Goal: Transaction & Acquisition: Purchase product/service

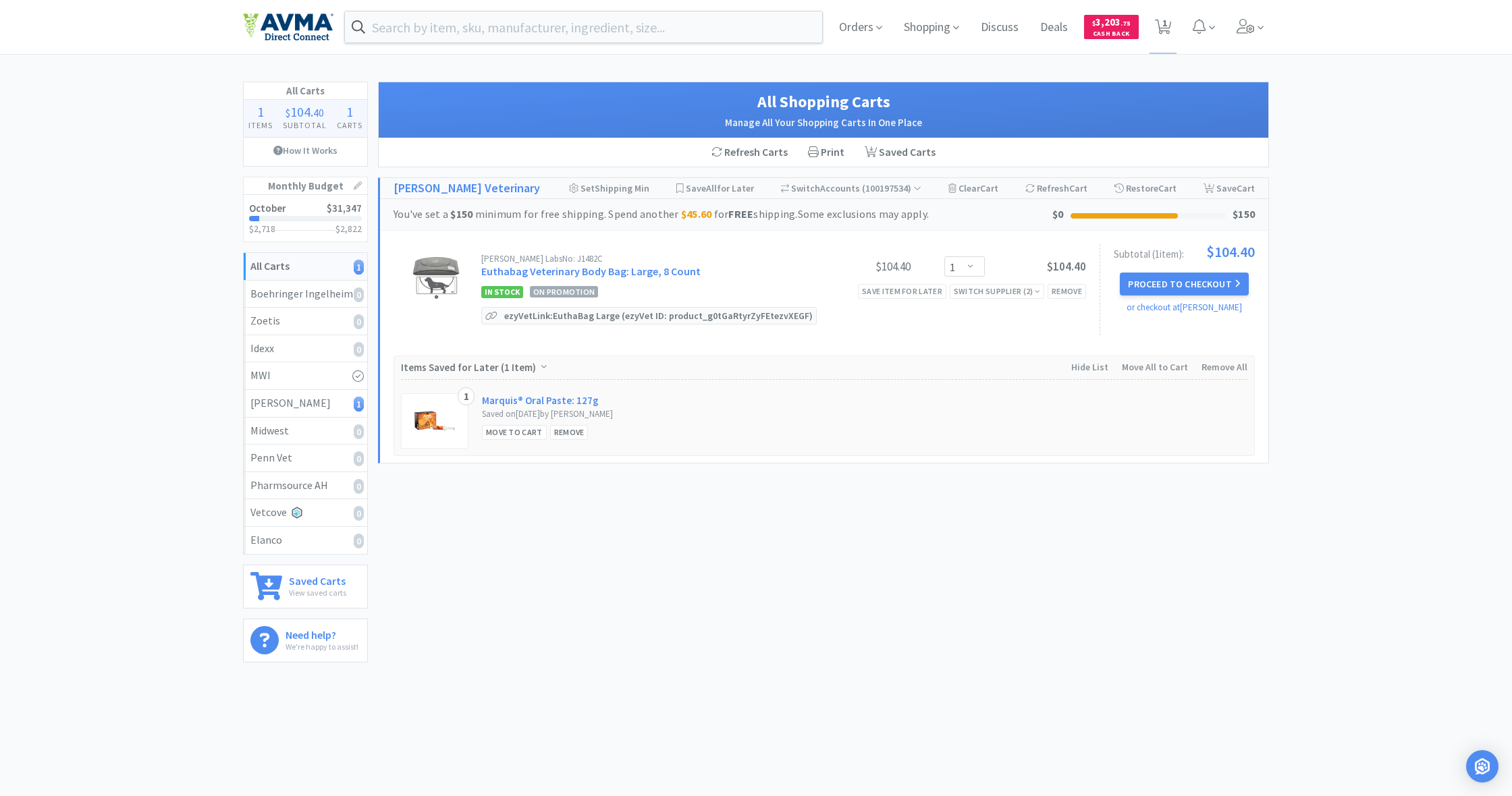
select select "1"
click at [929, 32] on span "Shopping" at bounding box center [932, 26] width 66 height 54
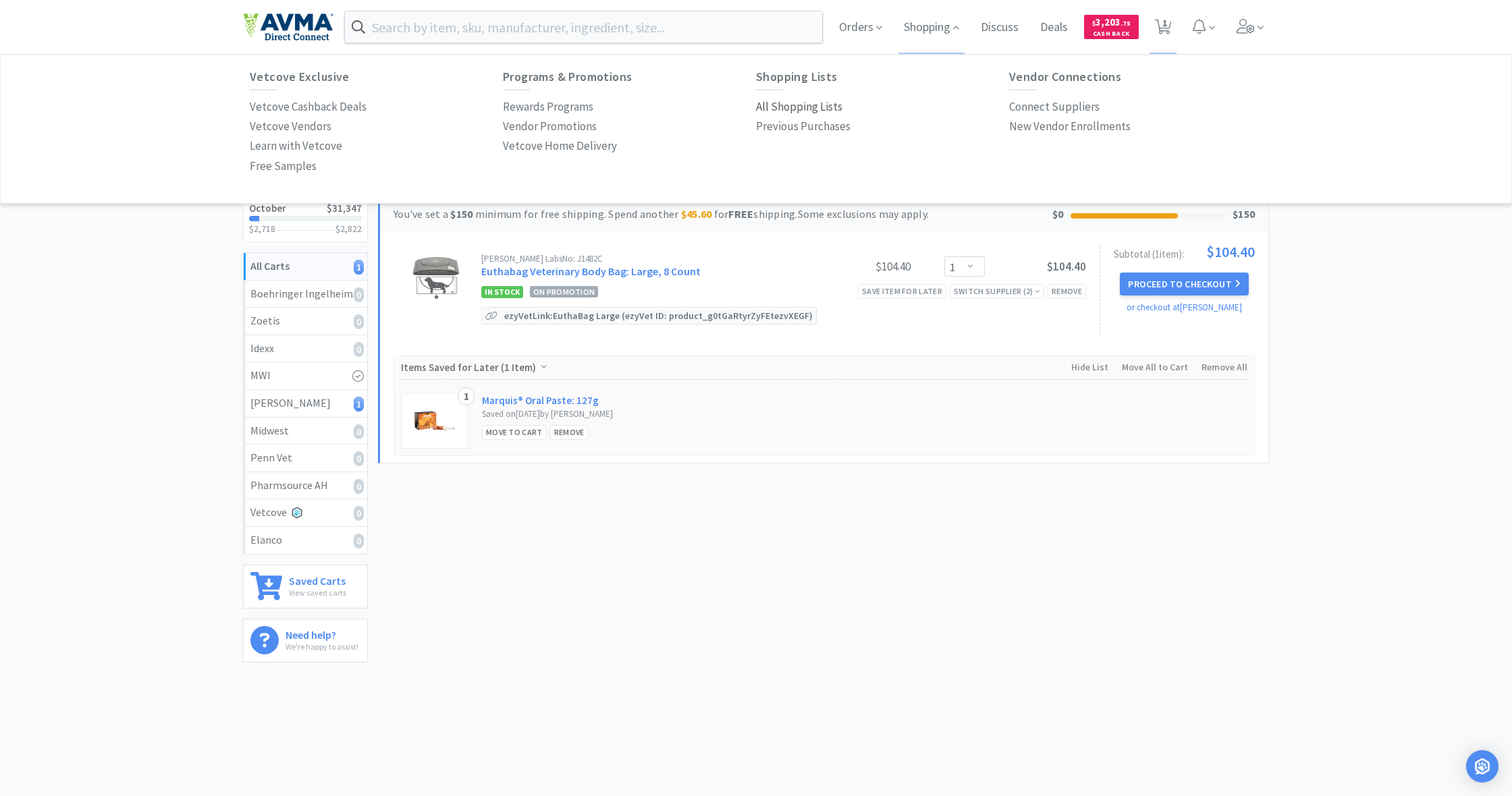
click at [794, 102] on p "All Shopping Lists" at bounding box center [800, 106] width 86 height 18
select select "1"
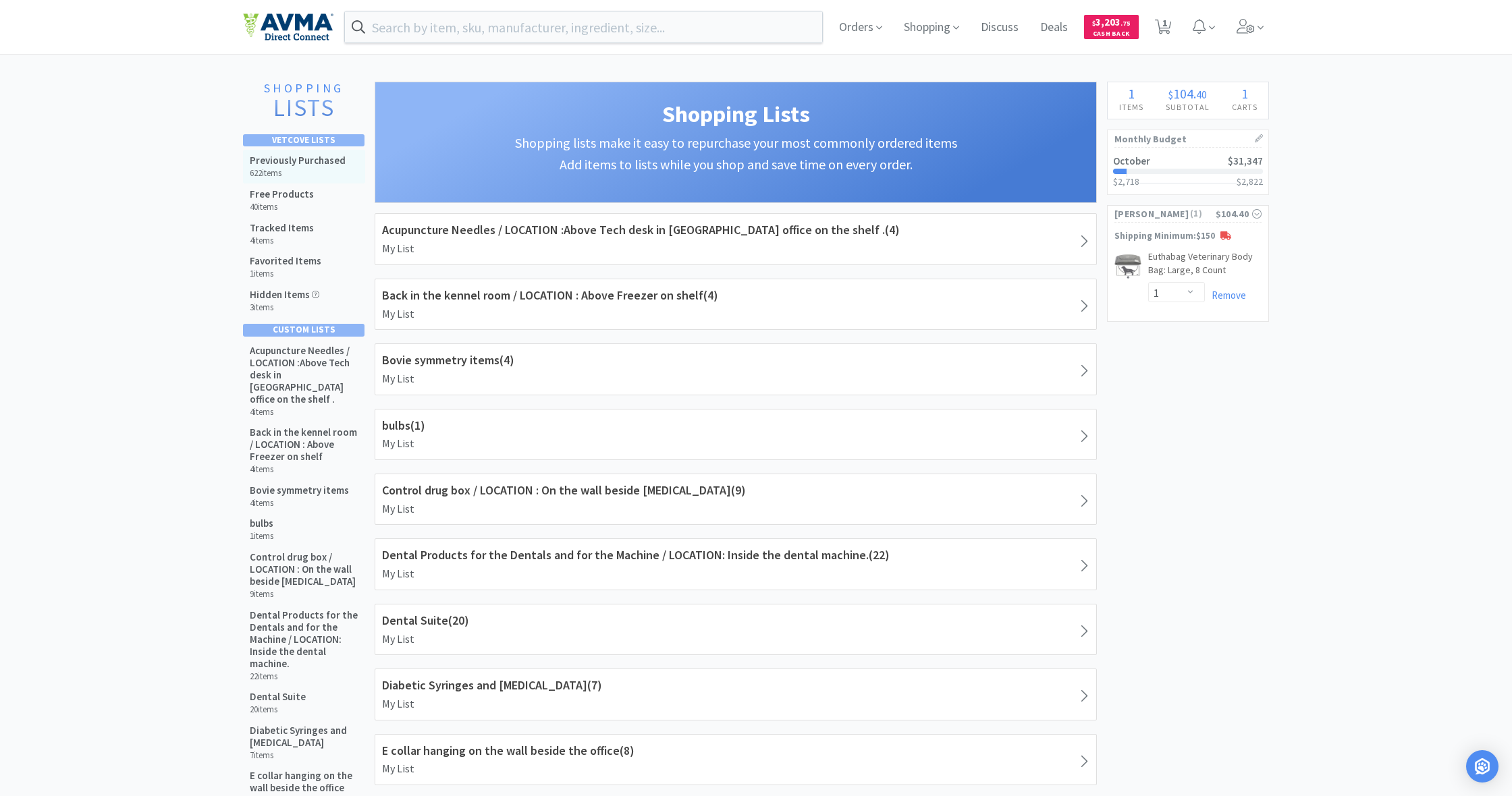
click at [284, 166] on div "Previously Purchased 622 items" at bounding box center [298, 166] width 96 height 24
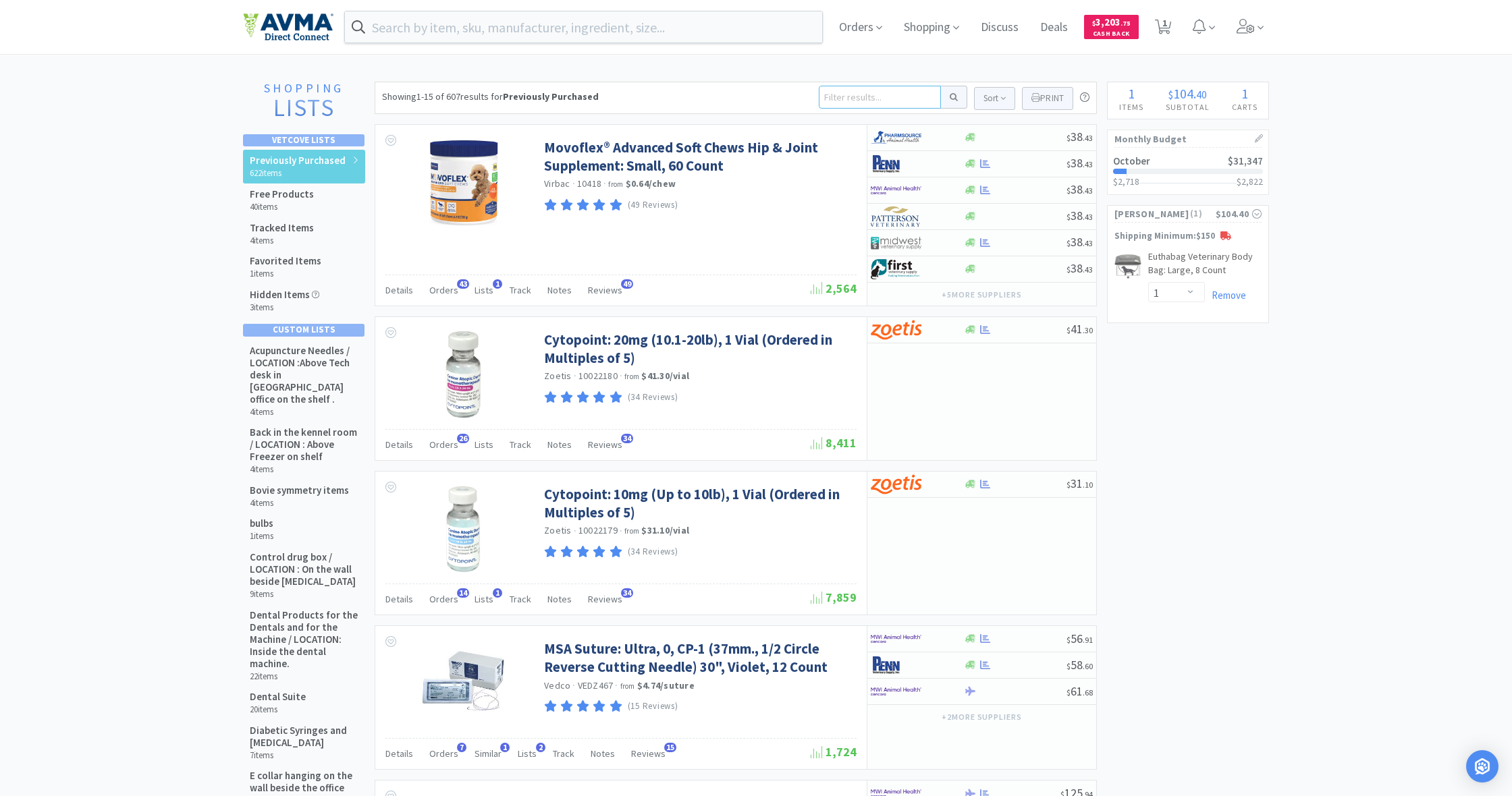
drag, startPoint x: 842, startPoint y: 88, endPoint x: 842, endPoint y: 97, distance: 9.0
click at [842, 91] on input at bounding box center [880, 97] width 122 height 23
type input "propo"
click at [952, 97] on button at bounding box center [954, 97] width 26 height 23
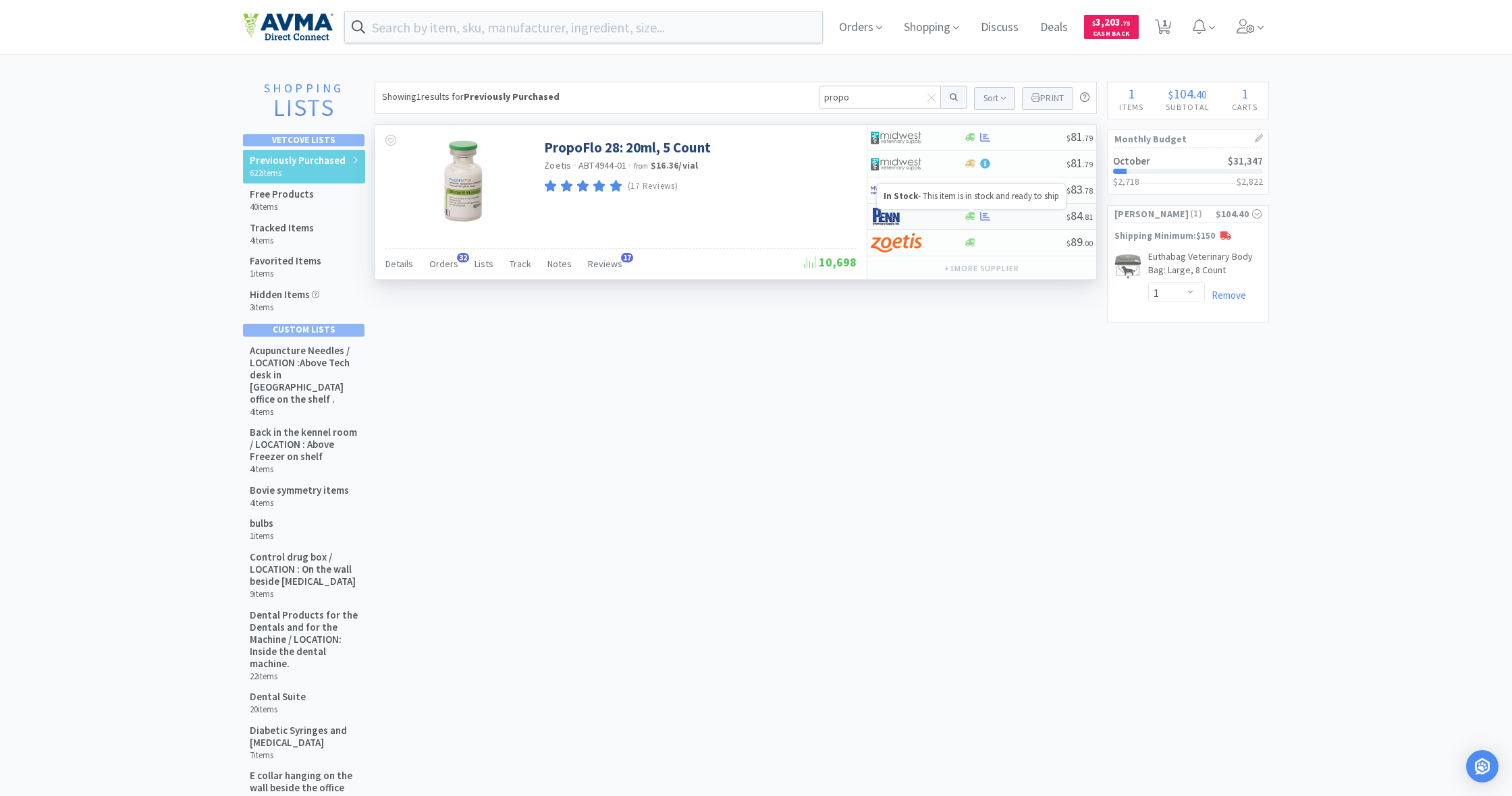
click at [973, 214] on icon at bounding box center [970, 217] width 10 height 8
select select "1"
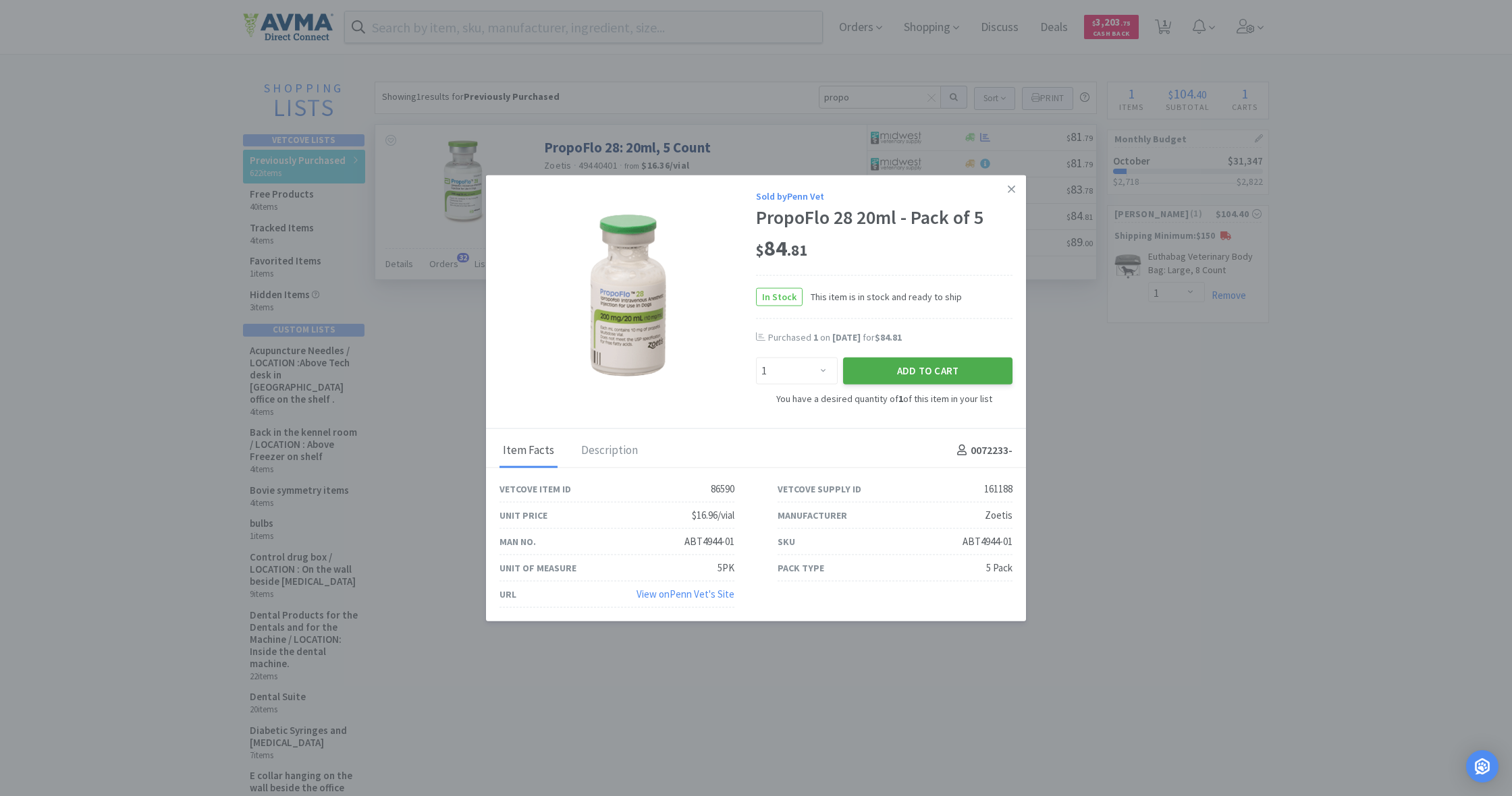
click at [923, 374] on button "Add to Cart" at bounding box center [928, 371] width 170 height 27
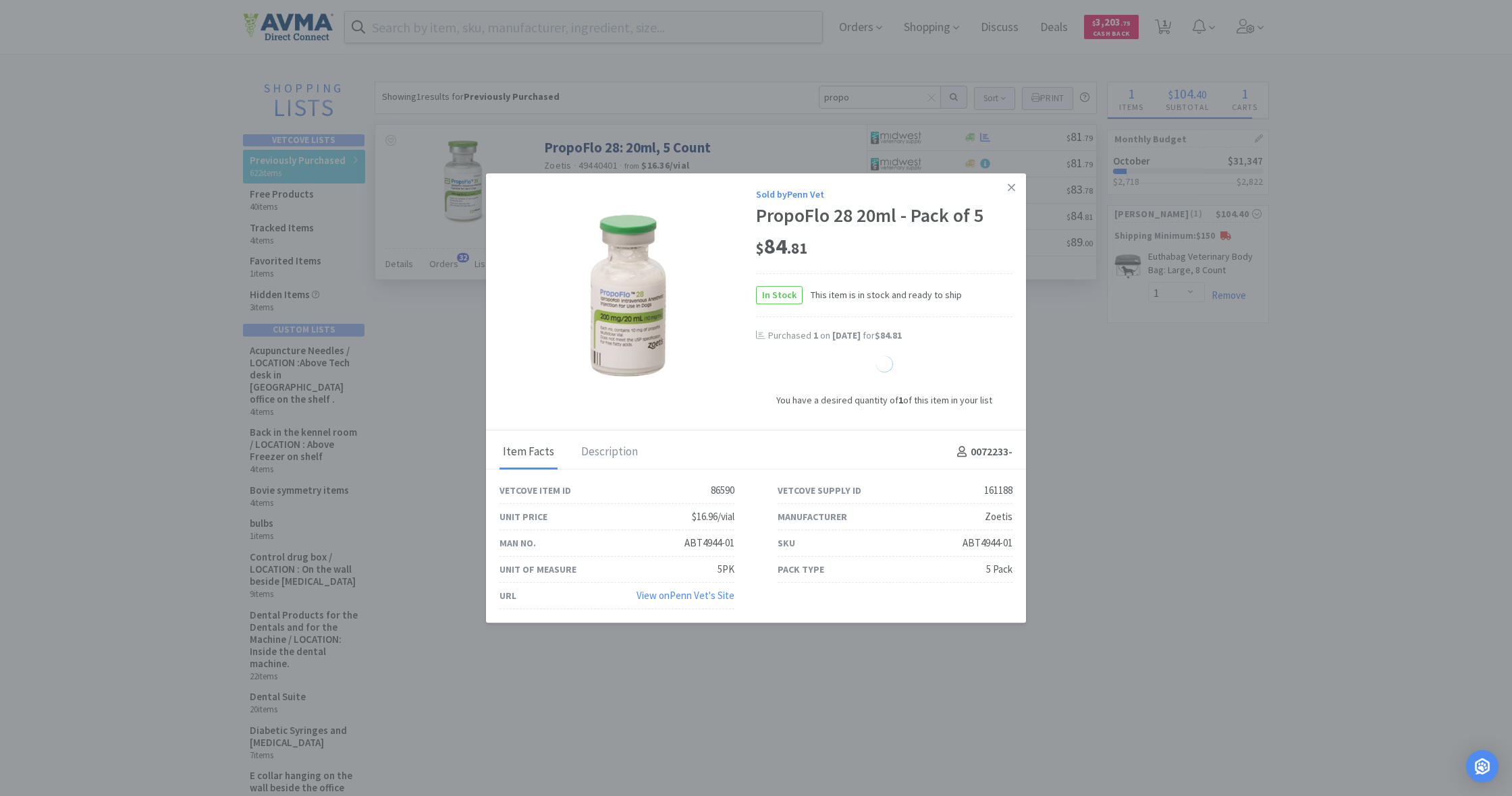
select select "1"
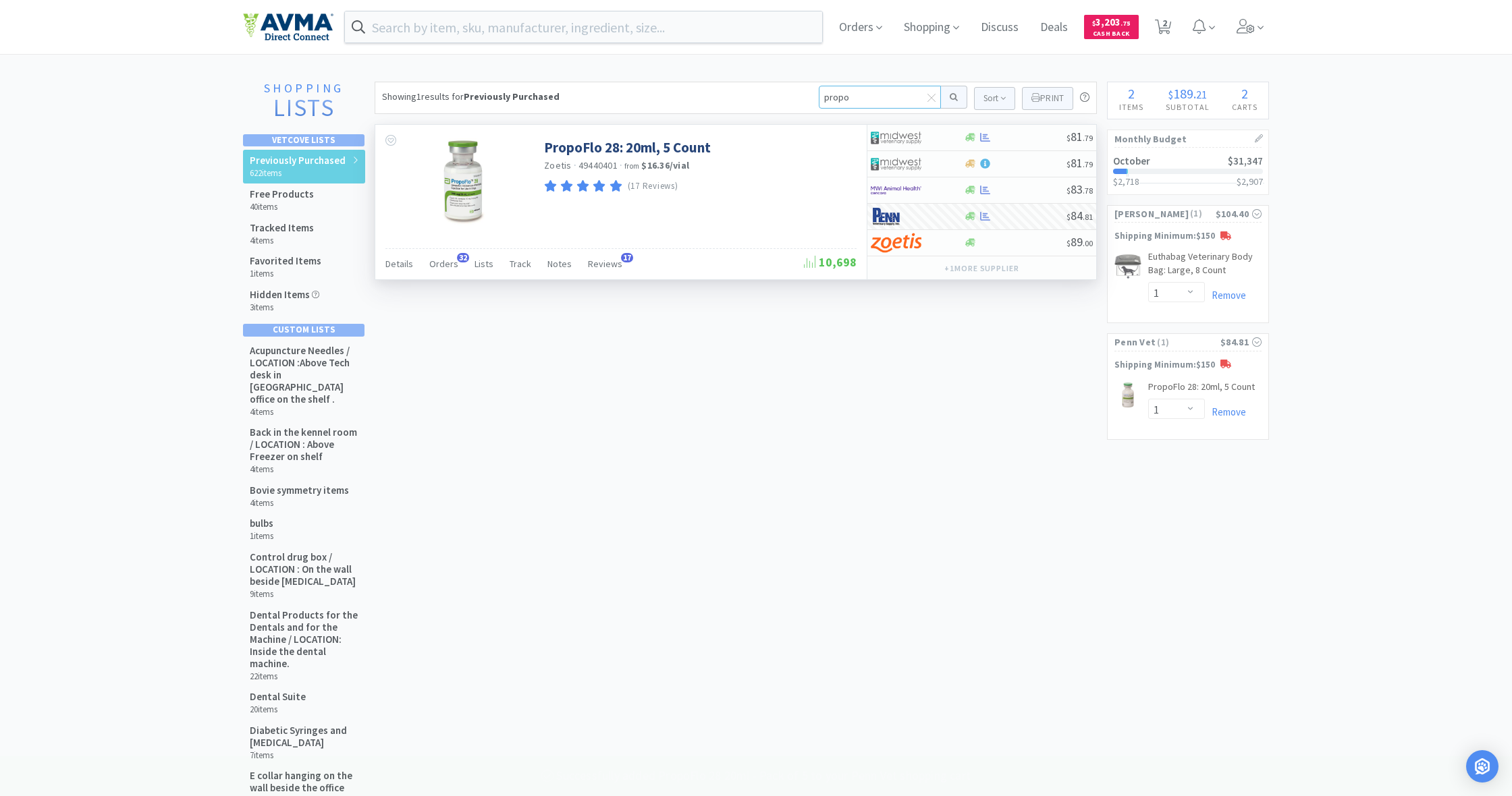
drag, startPoint x: 864, startPoint y: 98, endPoint x: 754, endPoint y: 80, distance: 111.5
type input "euth"
click at [952, 97] on button at bounding box center [954, 97] width 26 height 23
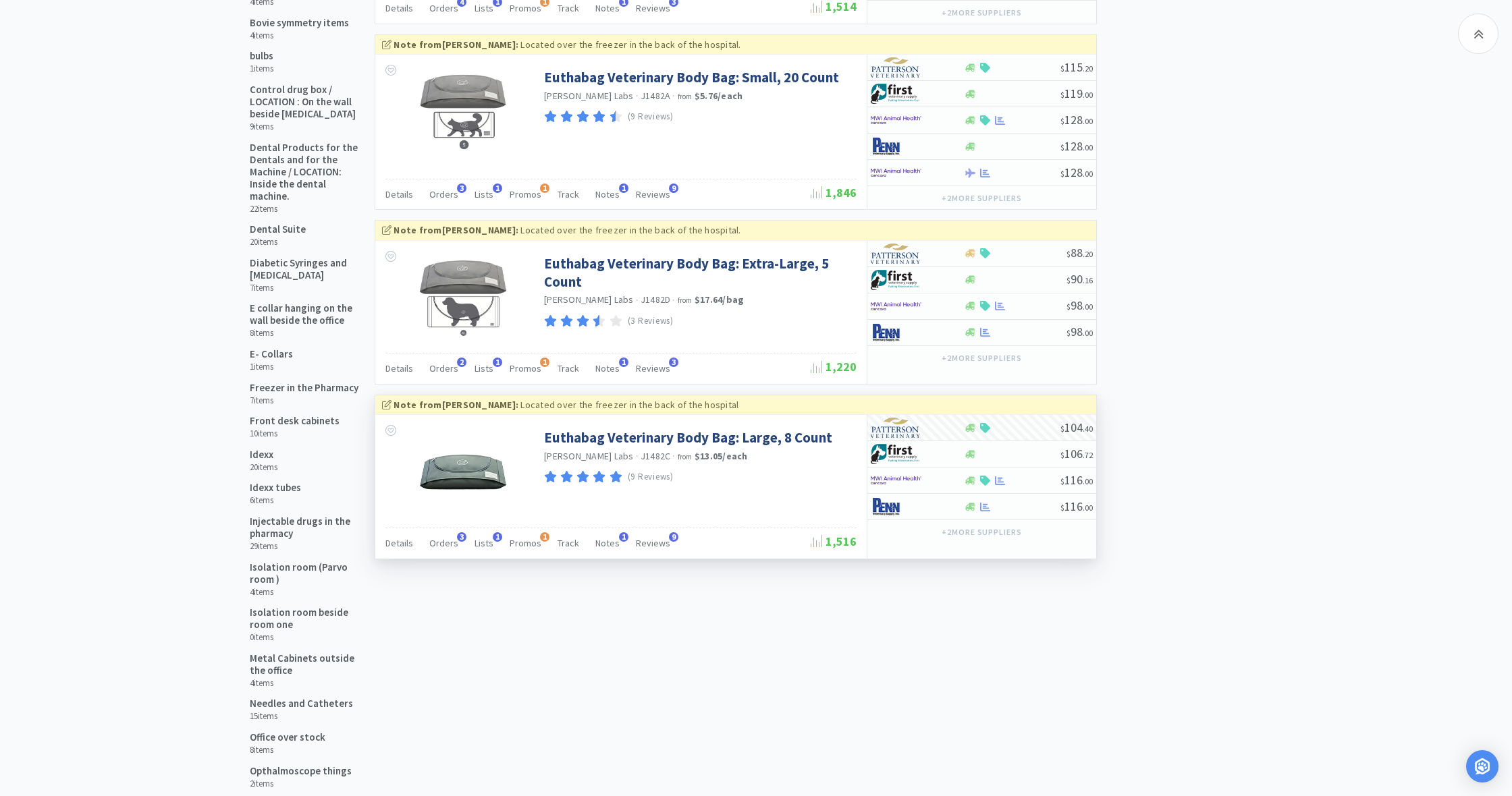
scroll to position [480, 0]
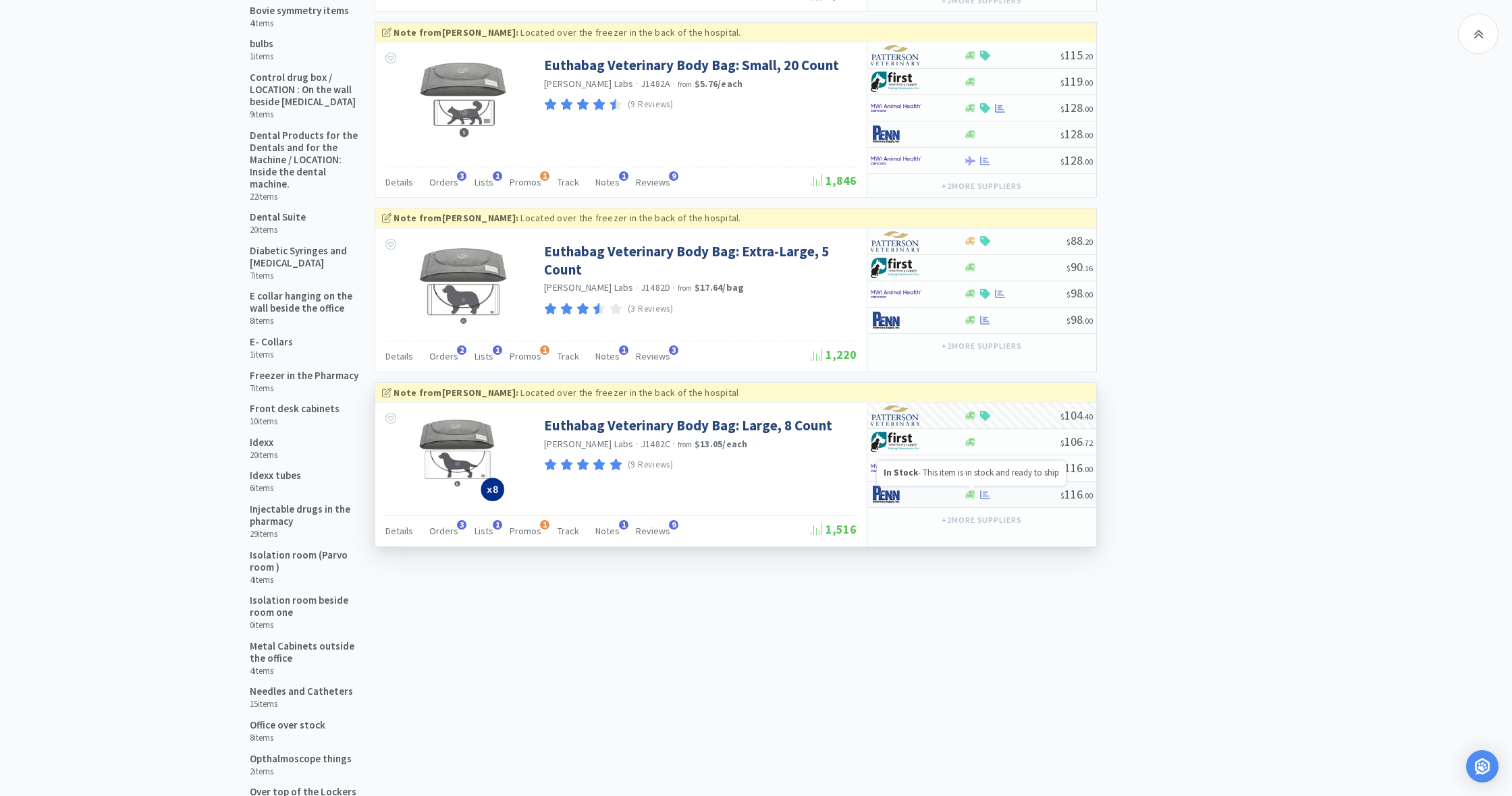
click at [973, 498] on icon at bounding box center [970, 494] width 10 height 10
select select "1"
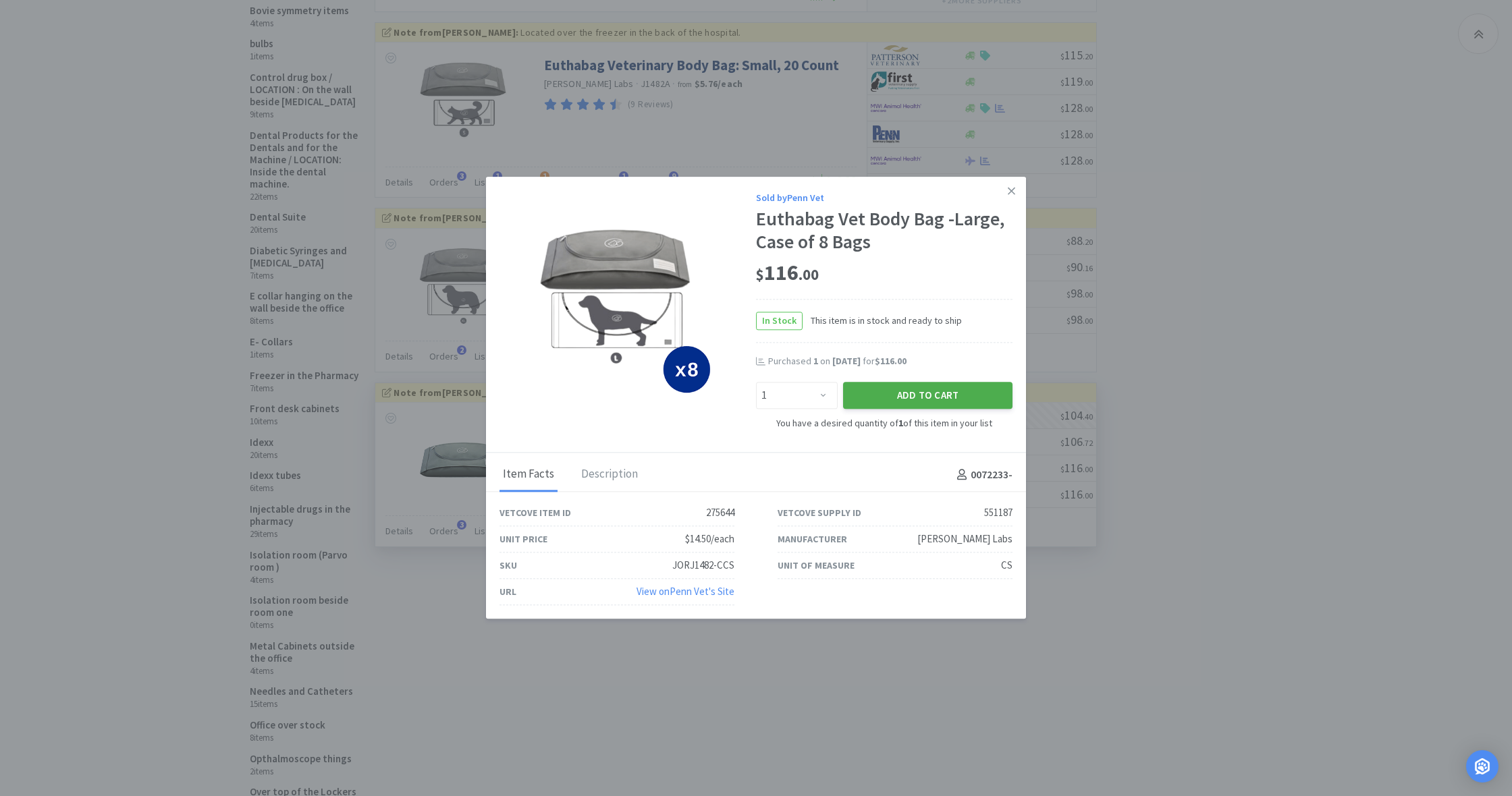
click at [970, 394] on button "Add to Cart" at bounding box center [928, 395] width 170 height 27
select select "1"
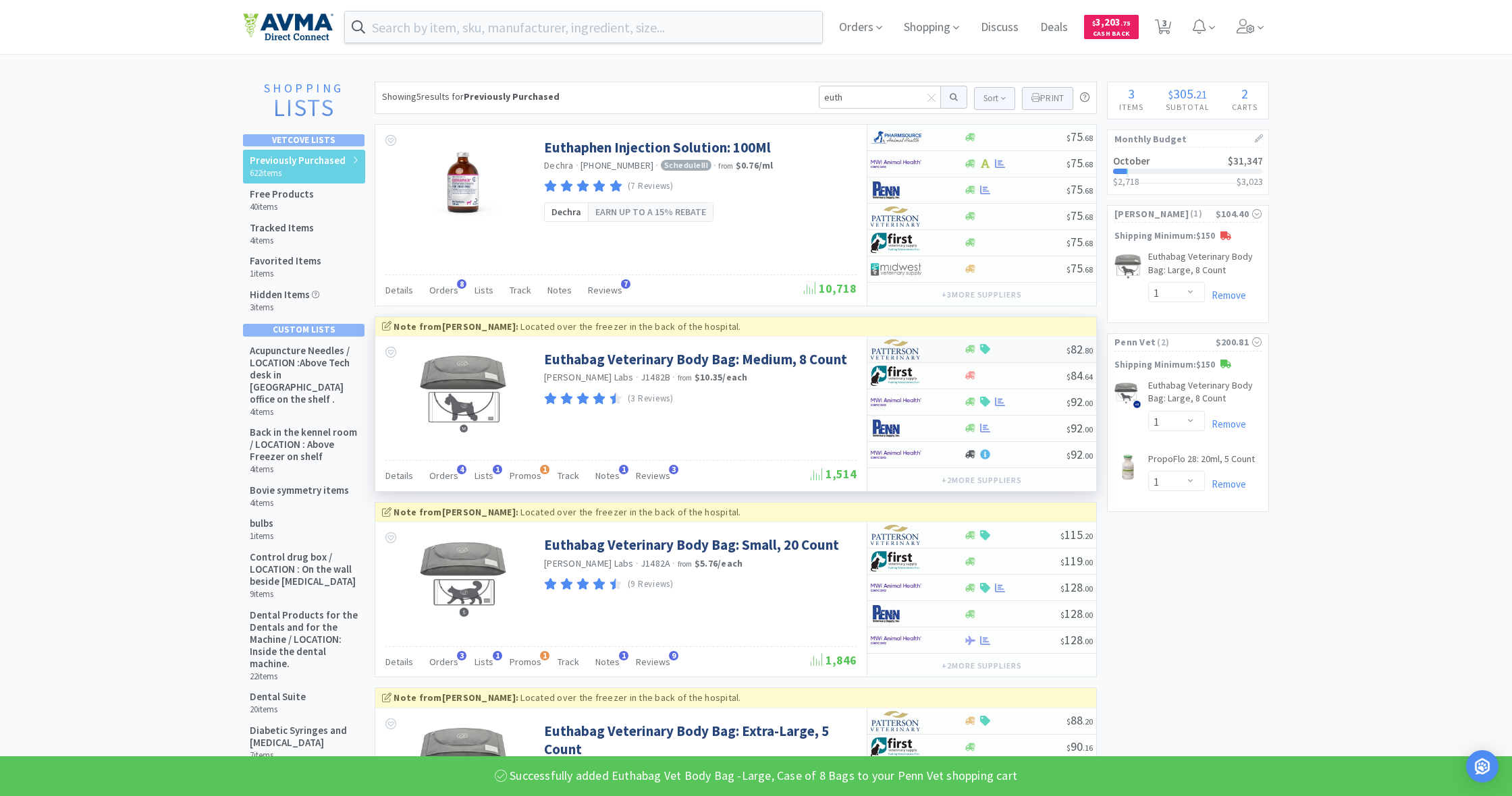
scroll to position [0, 0]
click at [1220, 292] on link "Remove" at bounding box center [1225, 295] width 41 height 13
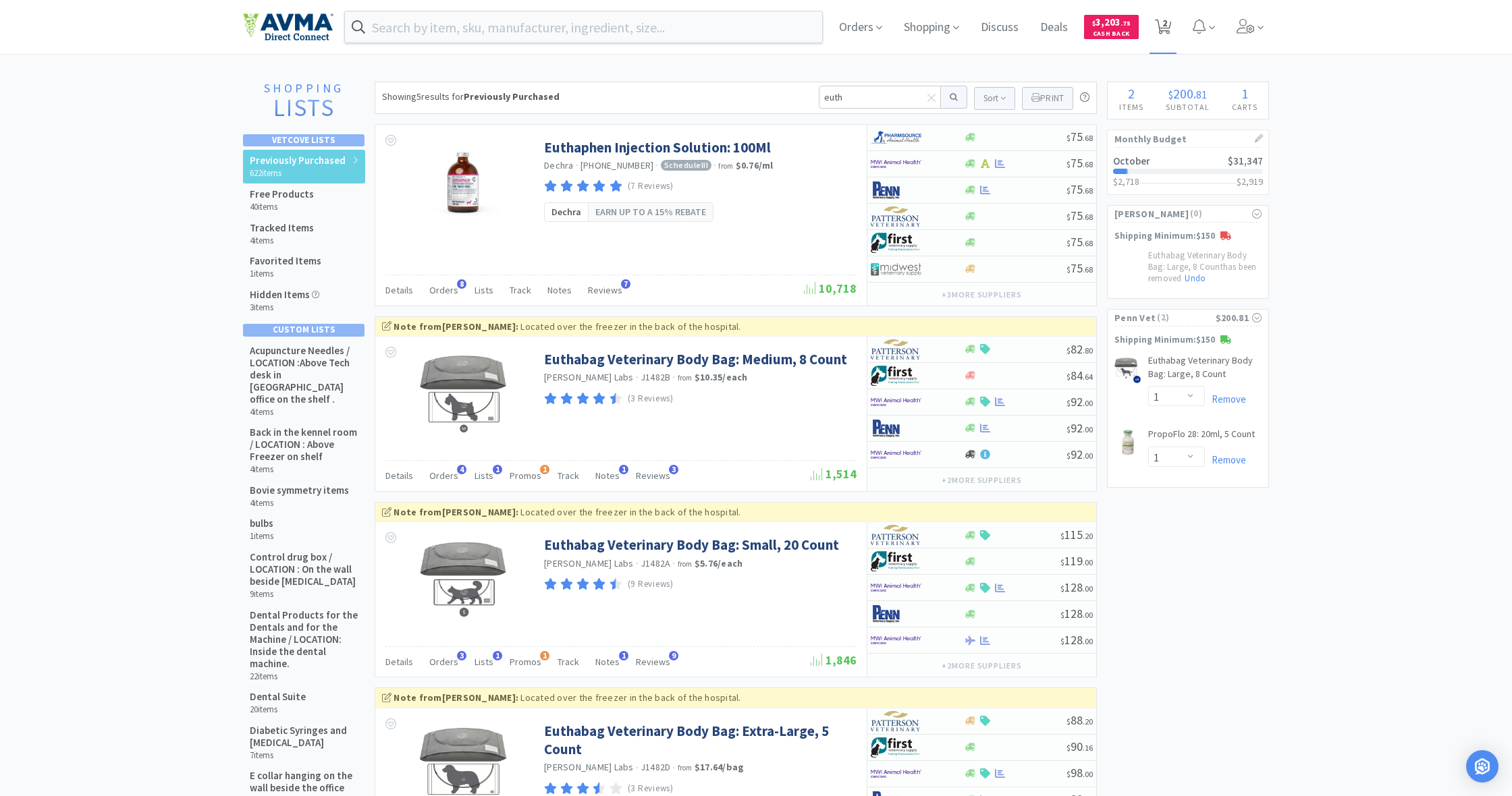
click at [1164, 30] on span "2" at bounding box center [1165, 22] width 5 height 54
select select "1"
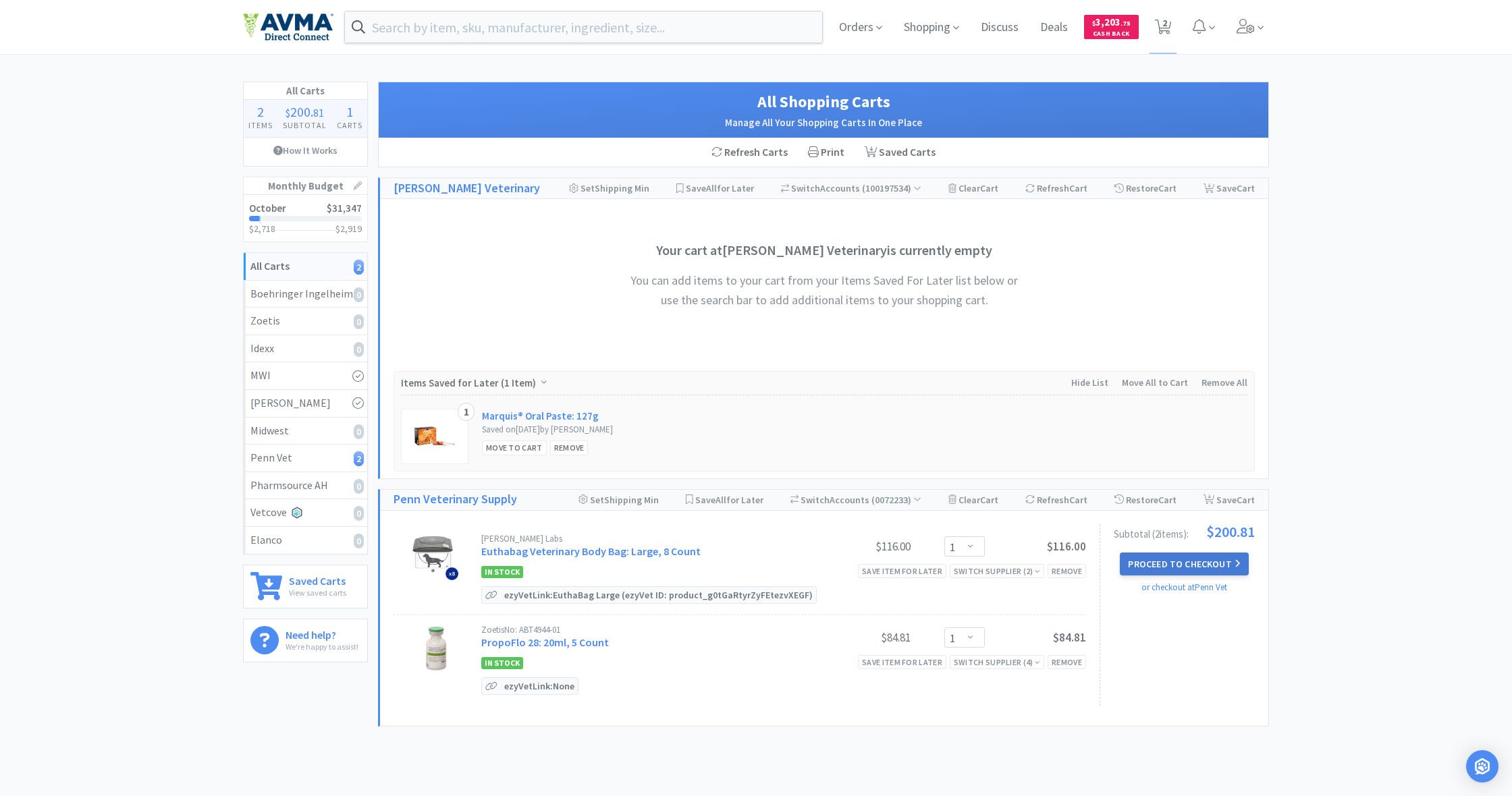
click at [1195, 570] on button "Proceed to Checkout" at bounding box center [1184, 564] width 128 height 23
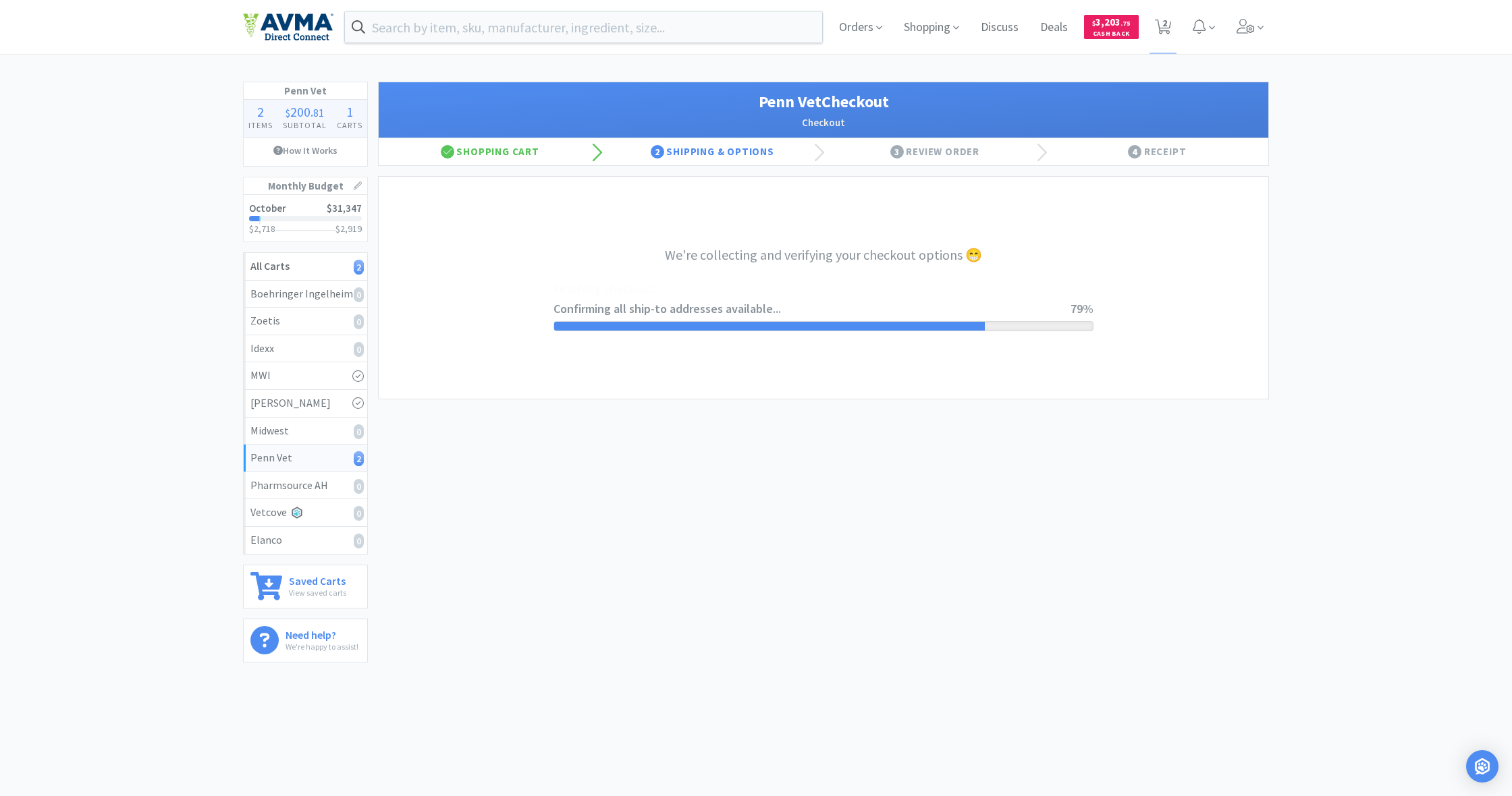
select select "terms"
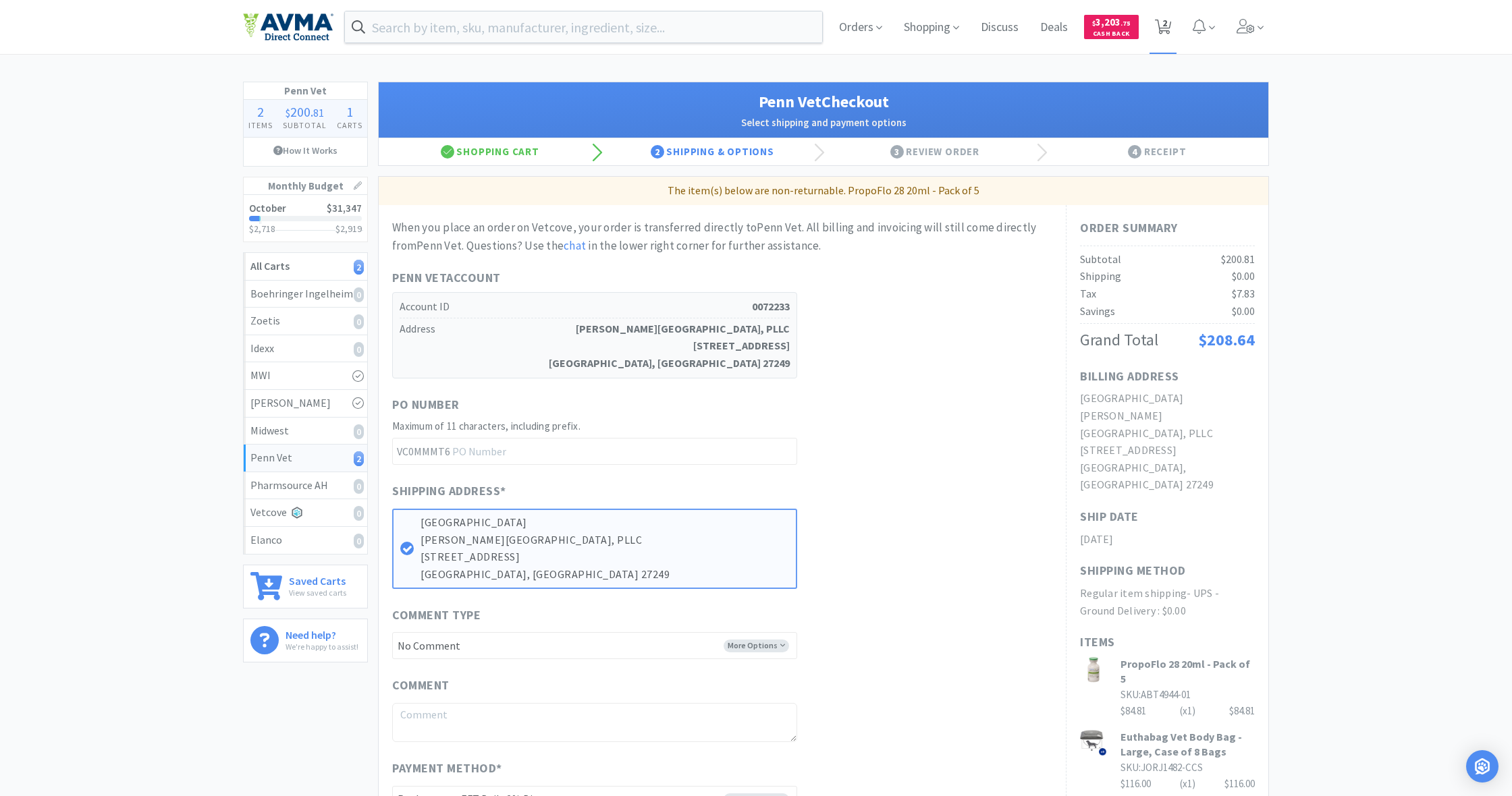
click at [1158, 26] on icon at bounding box center [1163, 26] width 17 height 15
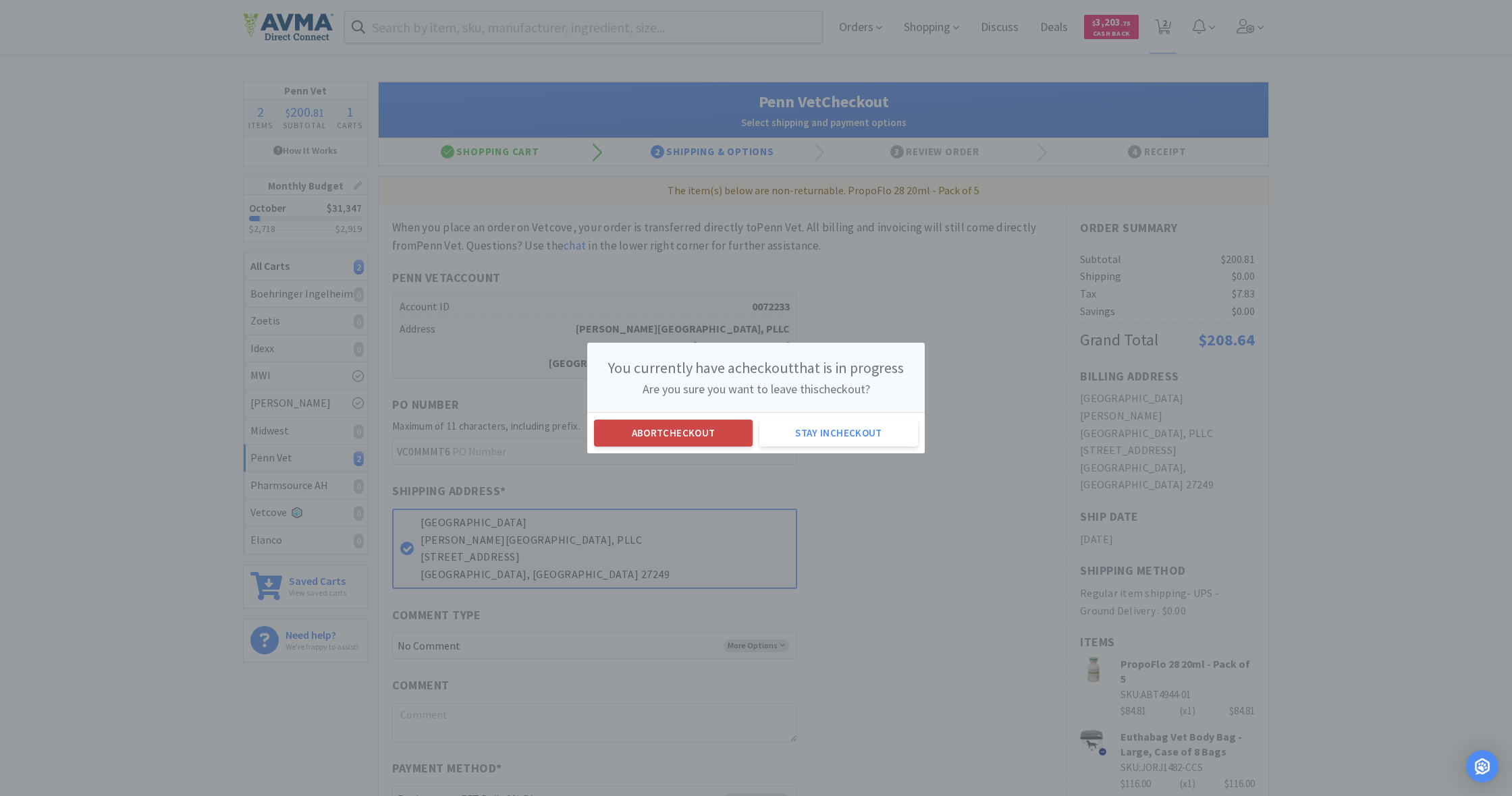
click at [711, 434] on button "Abort checkout" at bounding box center [673, 434] width 158 height 27
select select "1"
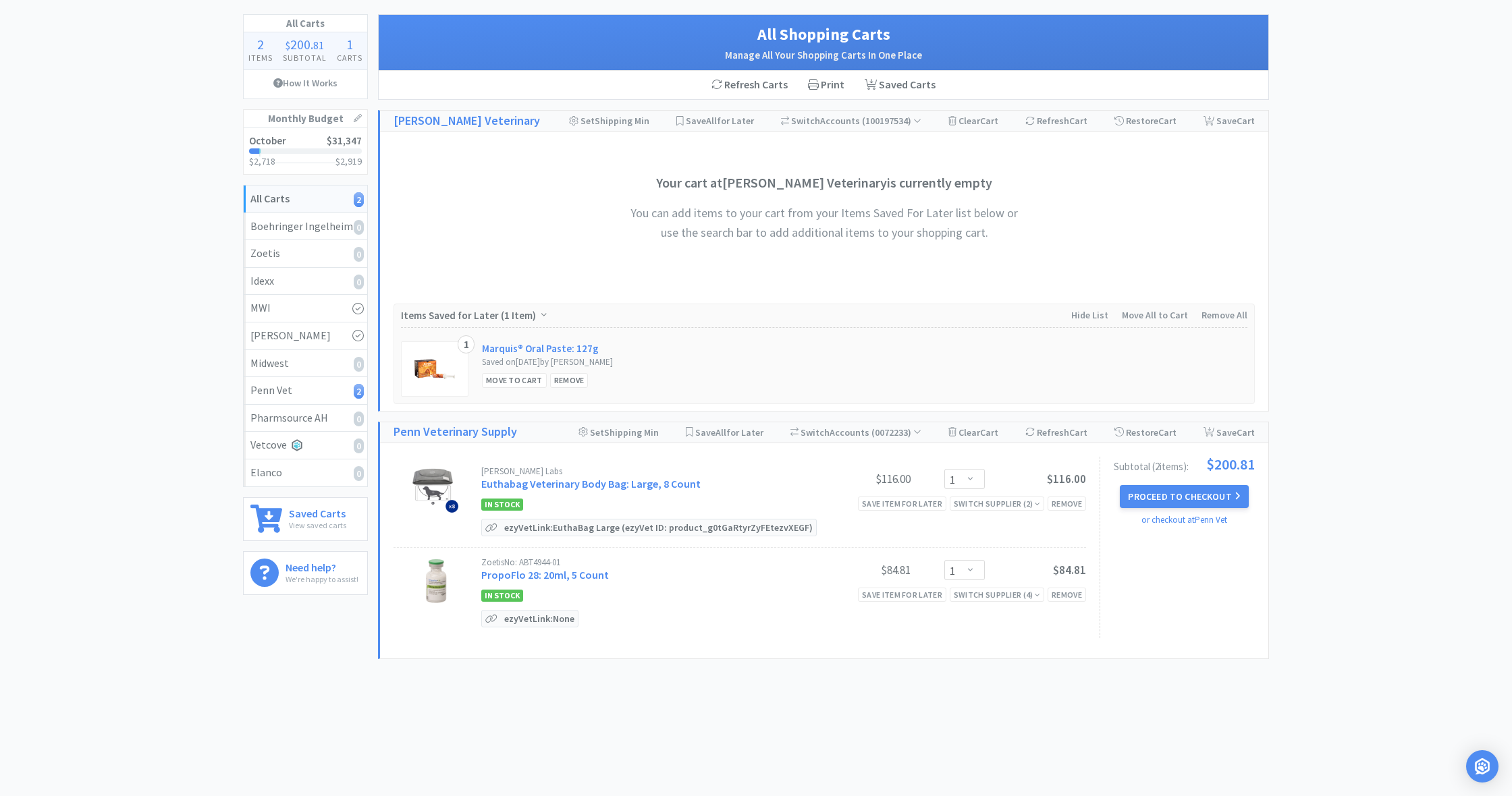
scroll to position [67, 0]
click at [543, 620] on p "ezyVet Link: None" at bounding box center [539, 619] width 77 height 16
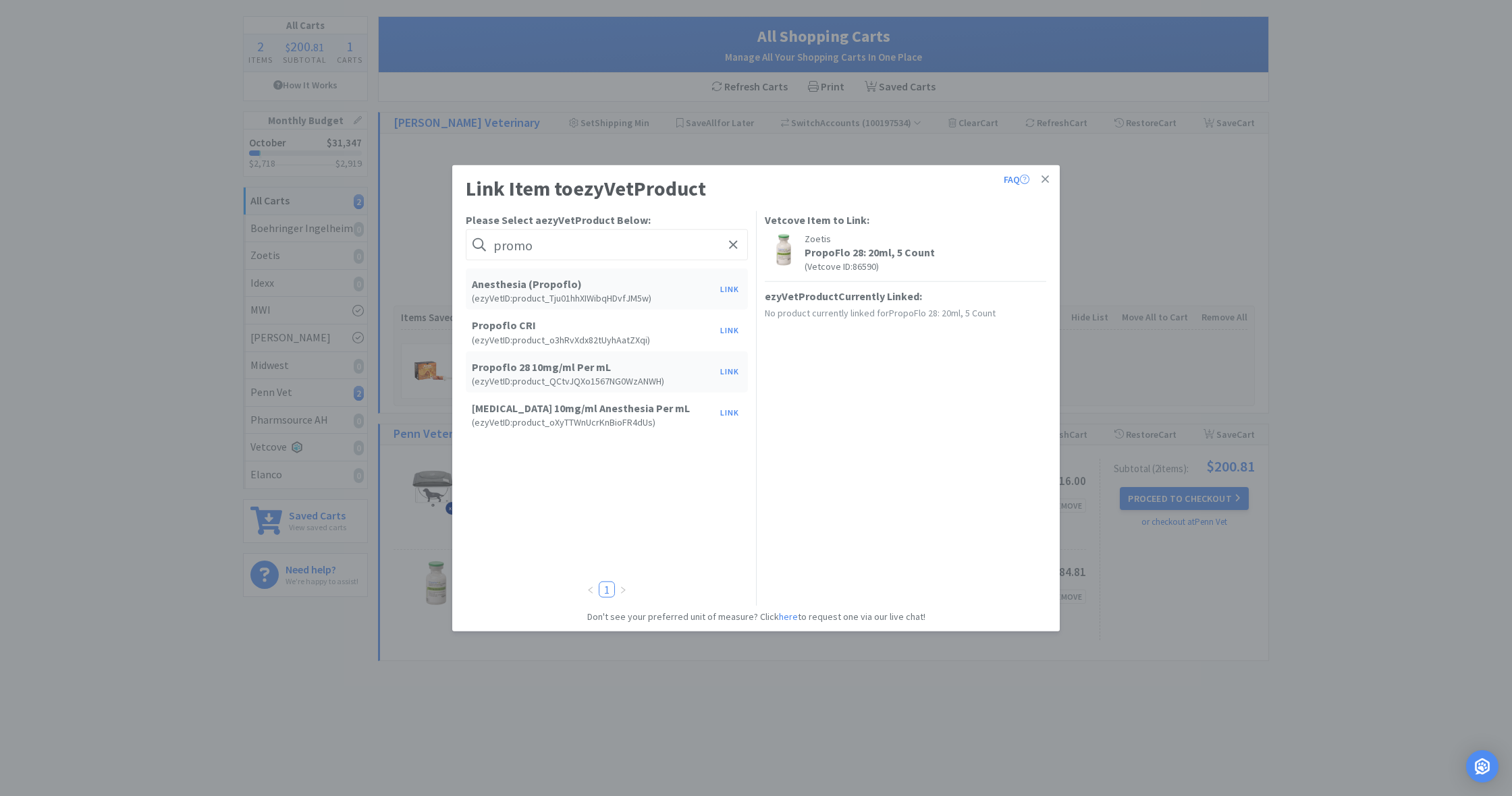
drag, startPoint x: 550, startPoint y: 409, endPoint x: 553, endPoint y: 377, distance: 32.1
click at [553, 377] on h6 "( ezyVet ID: product_QCtvJQXo1567NG0WzANWH )" at bounding box center [593, 381] width 242 height 10
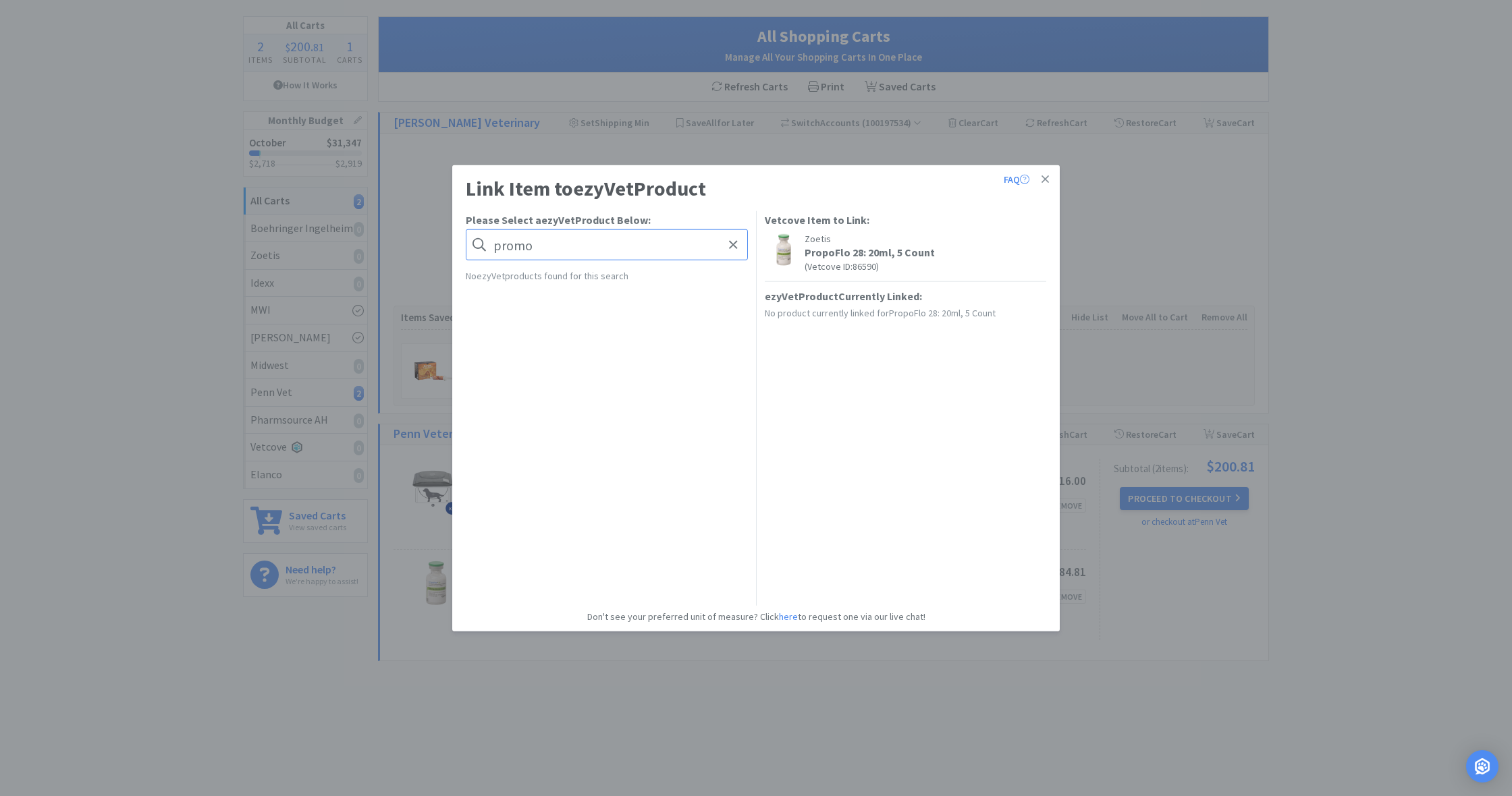
click at [550, 252] on input "promo" at bounding box center [607, 245] width 283 height 31
drag, startPoint x: 550, startPoint y: 252, endPoint x: 475, endPoint y: 242, distance: 75.7
click at [475, 242] on form "promo" at bounding box center [607, 245] width 283 height 31
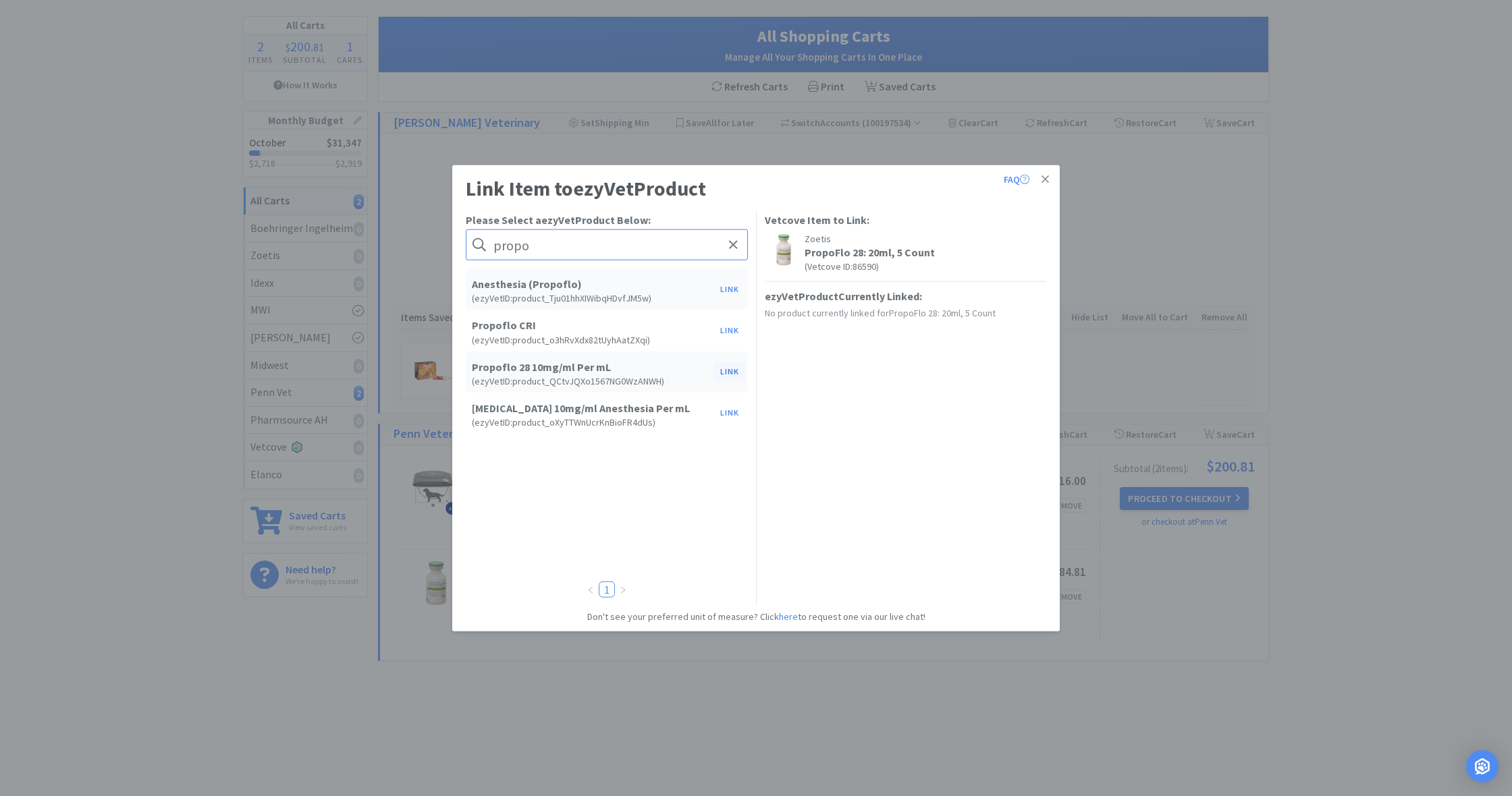
type input "propo"
click at [728, 372] on button "Link" at bounding box center [730, 372] width 32 height 19
click at [964, 402] on span at bounding box center [961, 405] width 14 height 10
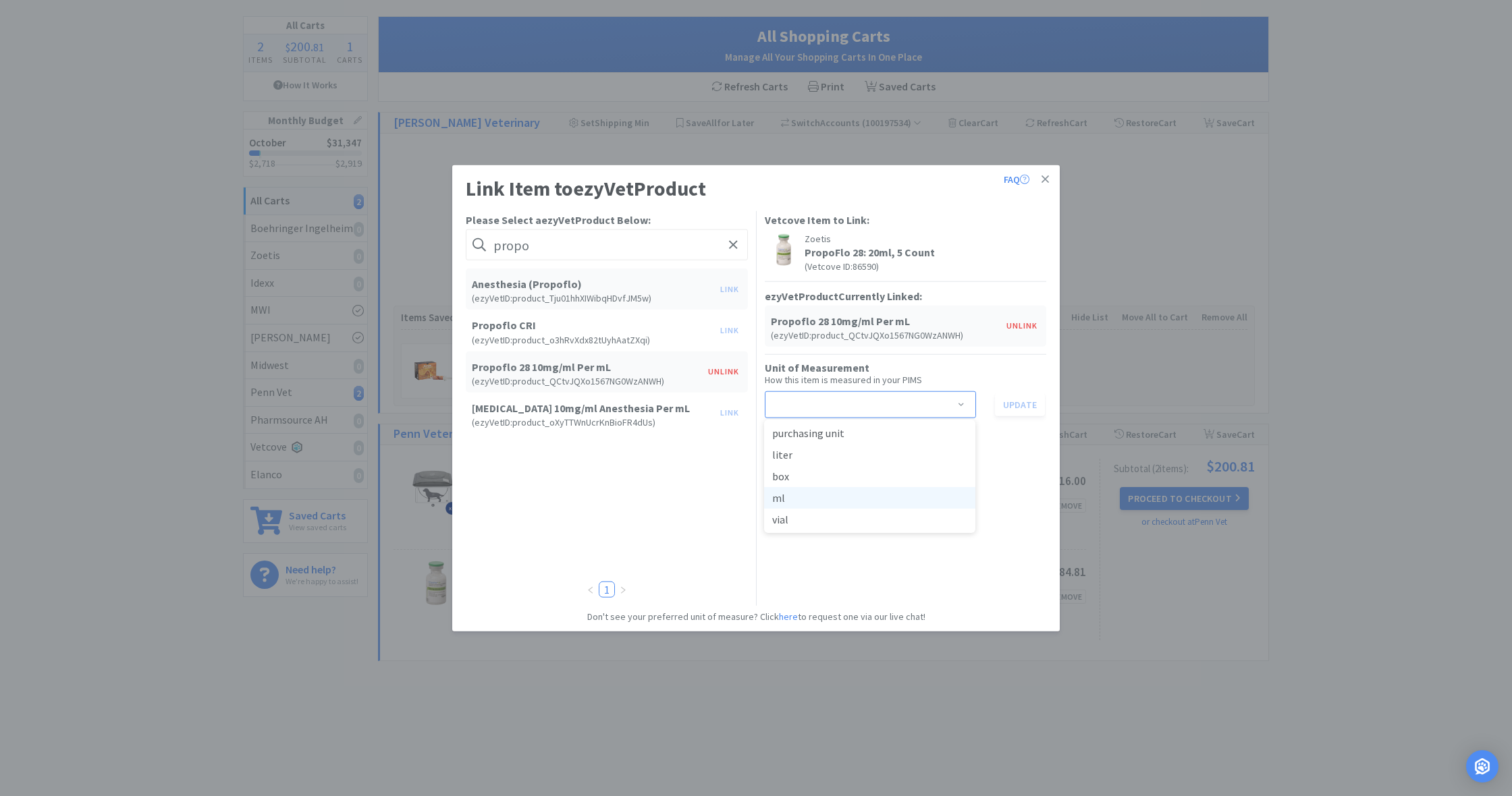
click at [817, 498] on li "ml" at bounding box center [870, 498] width 211 height 22
click at [1025, 406] on button "Update" at bounding box center [1020, 404] width 50 height 23
click at [1047, 176] on icon at bounding box center [1045, 179] width 7 height 12
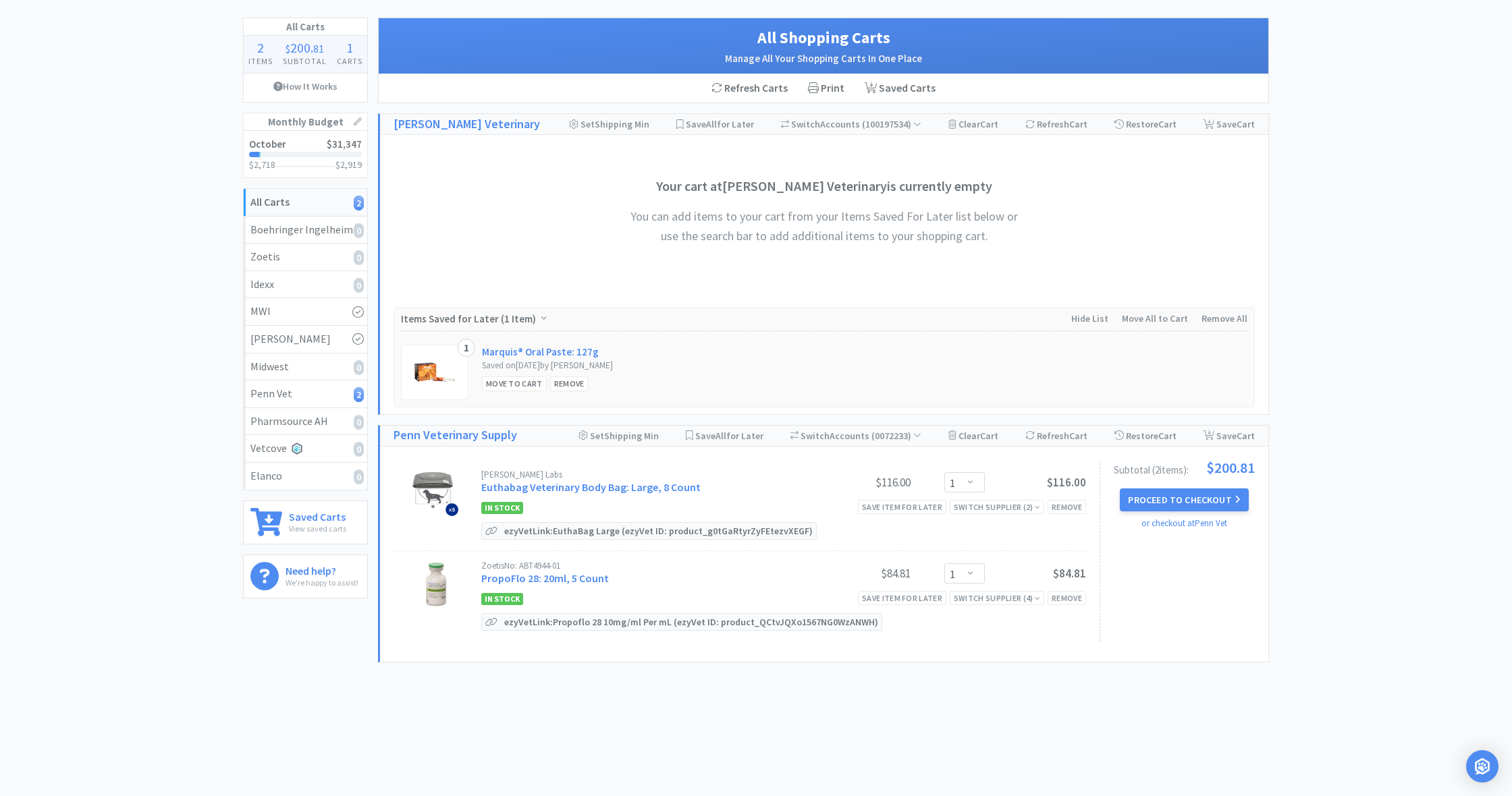
scroll to position [62, 0]
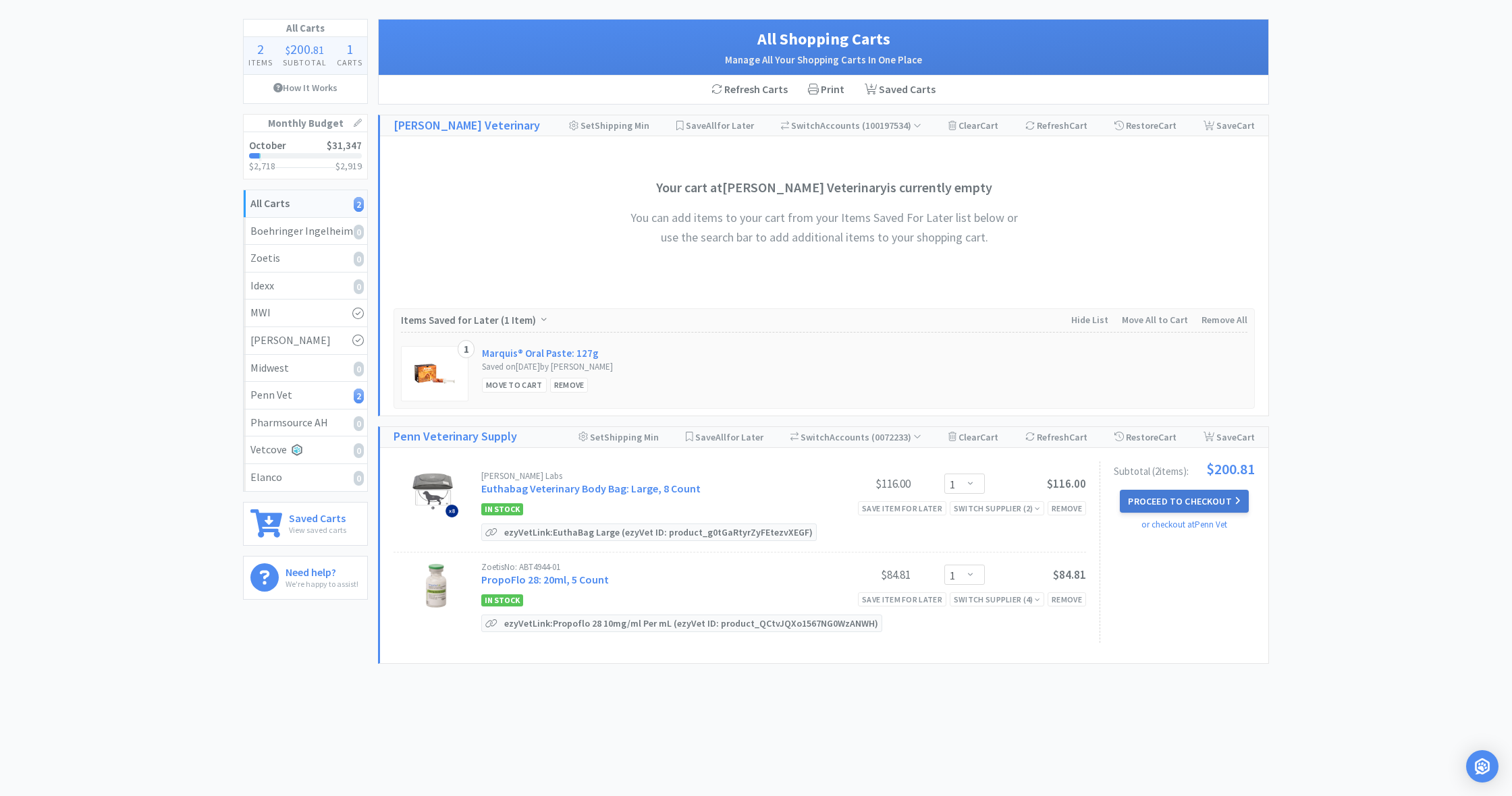
click at [1184, 497] on button "Proceed to Checkout" at bounding box center [1184, 501] width 128 height 23
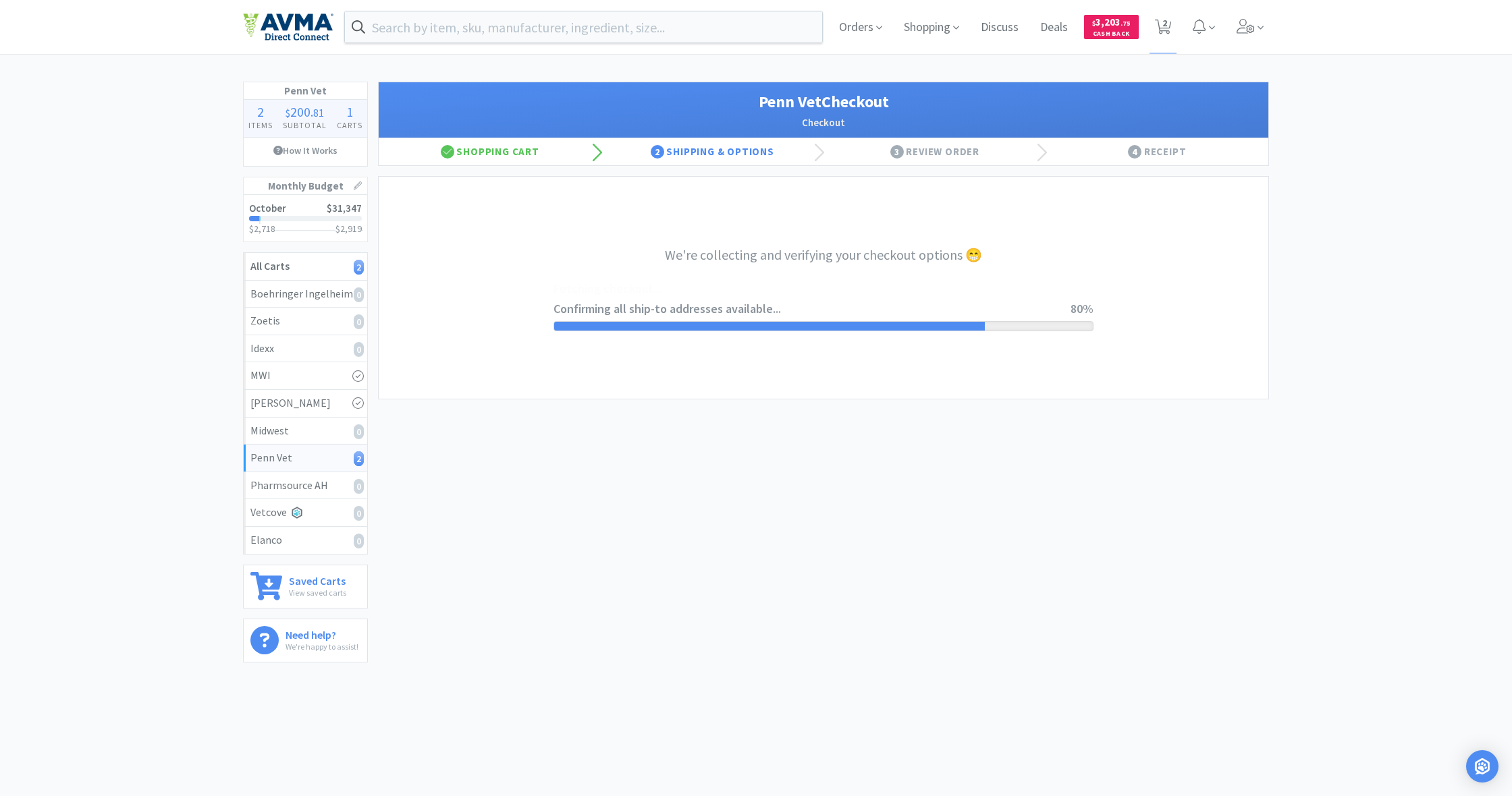
select select "terms"
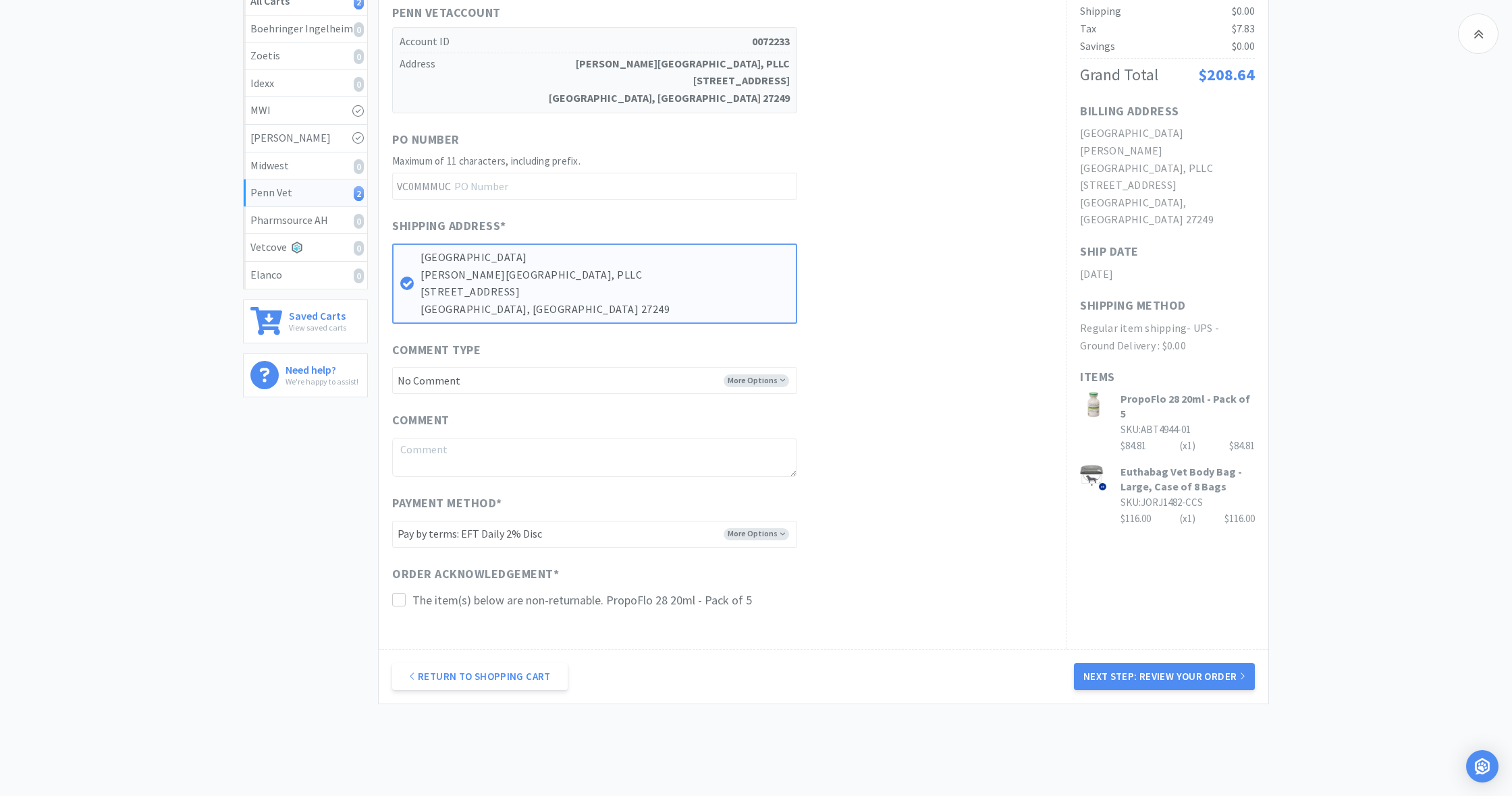
scroll to position [274, 0]
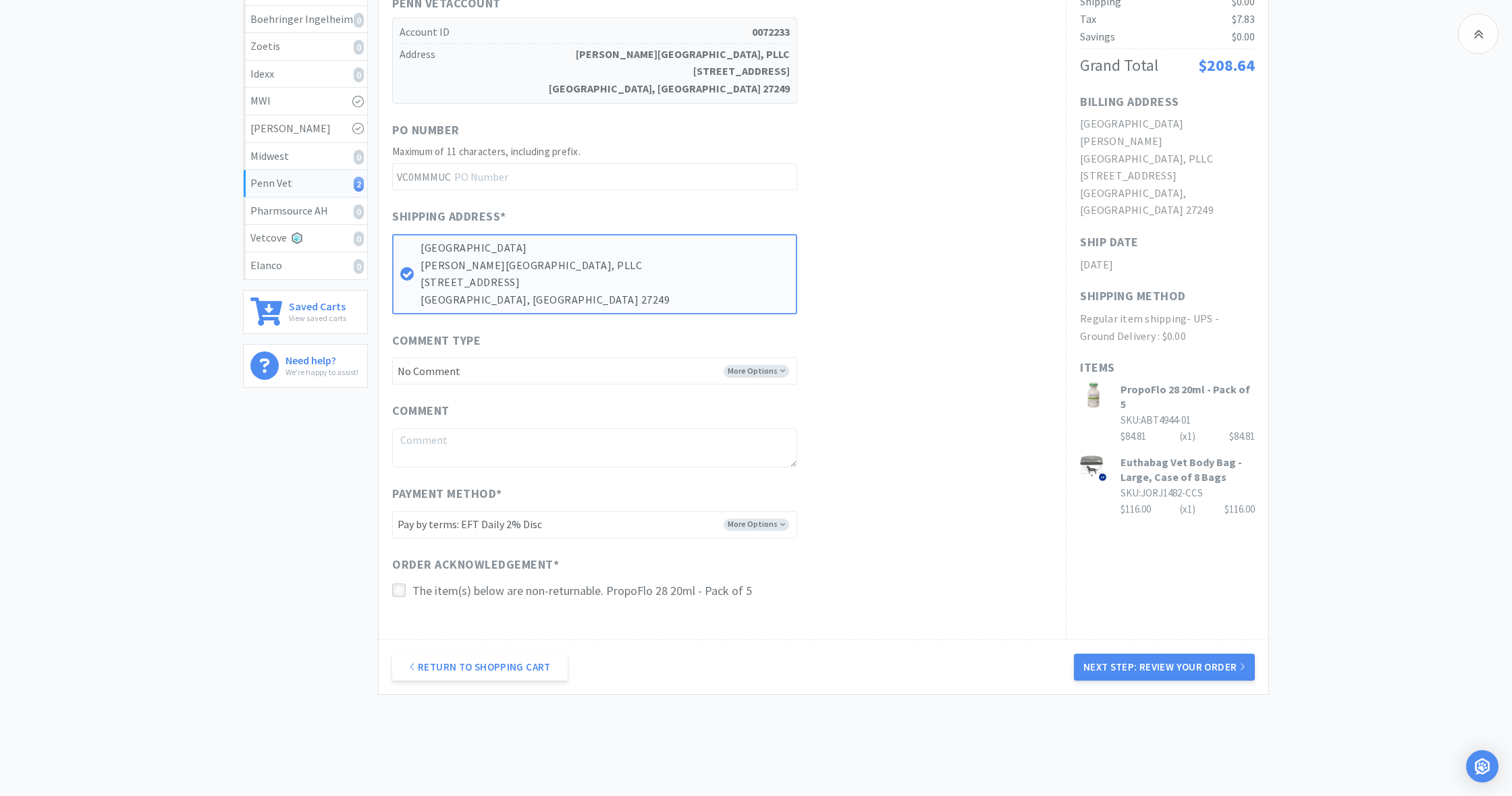
click at [395, 586] on icon at bounding box center [399, 590] width 10 height 10
click at [1153, 661] on button "Next Step: Review Your Order" at bounding box center [1165, 667] width 181 height 27
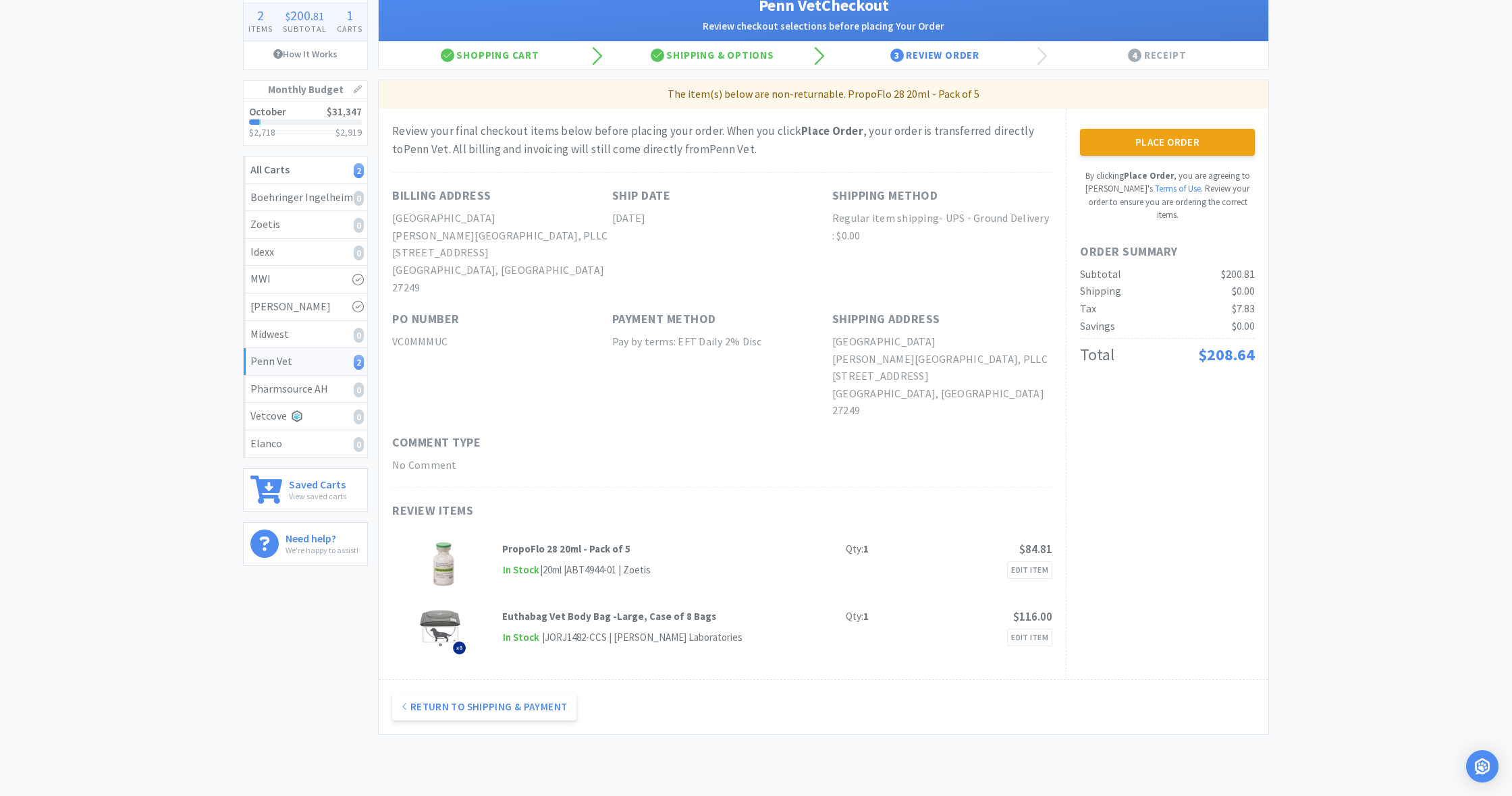
scroll to position [107, 0]
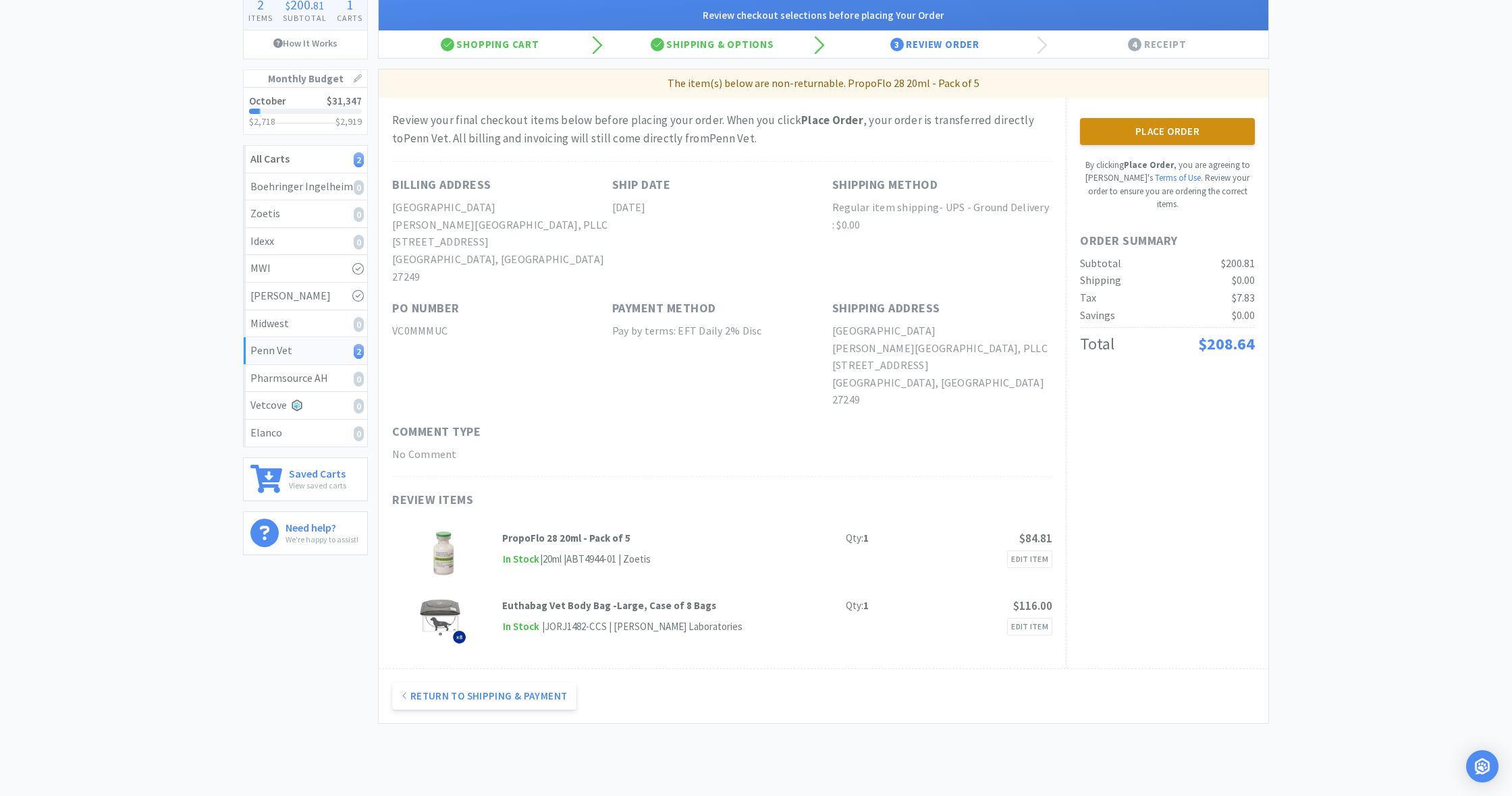
click at [1161, 133] on button "Place Order" at bounding box center [1168, 132] width 174 height 27
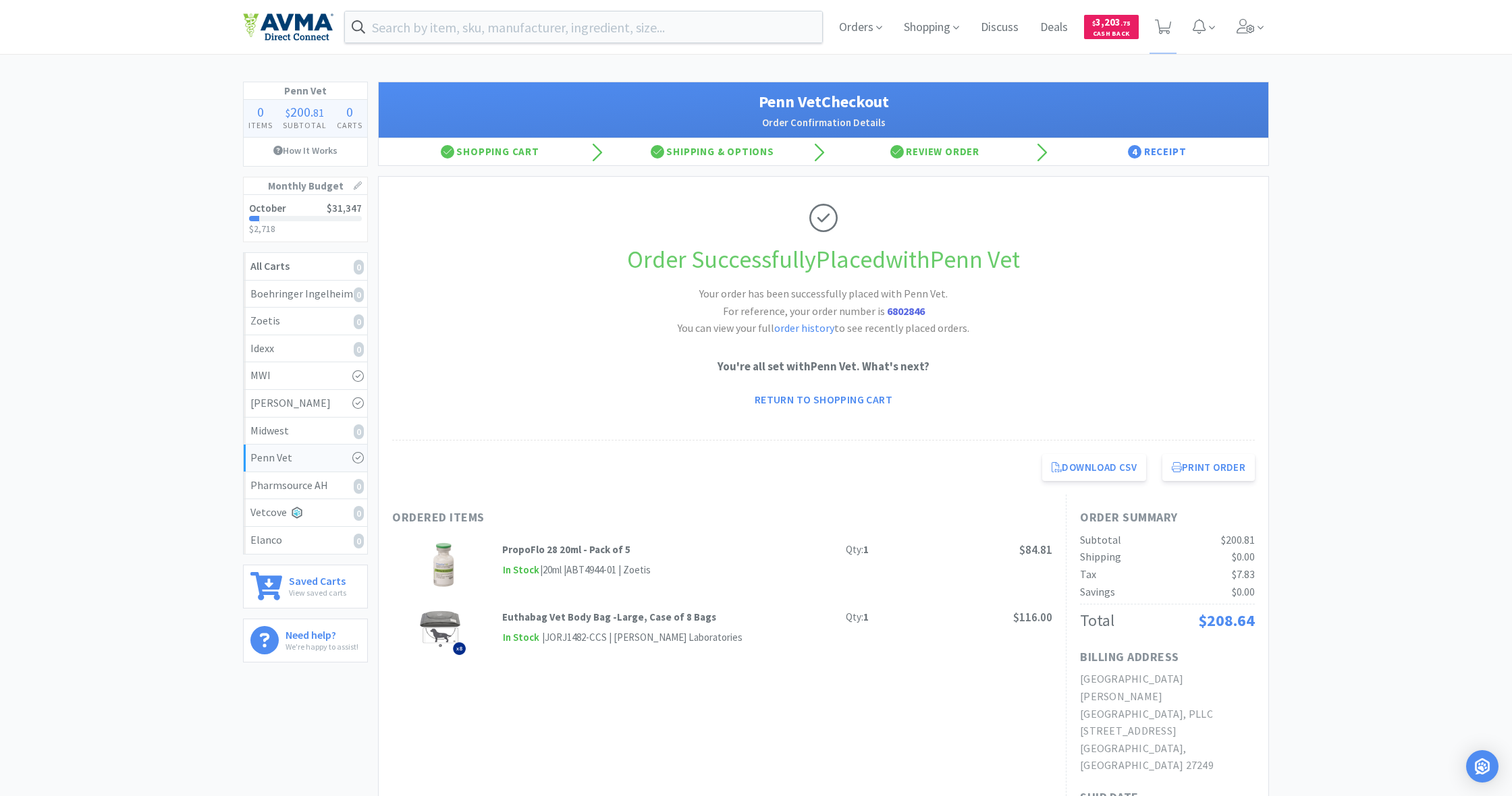
click at [812, 2] on div "Orders Shopping Discuss Discuss Deals Deals $ 3,203 . 75 Cash Back" at bounding box center [756, 26] width 1026 height 54
